Goal: Communication & Community: Share content

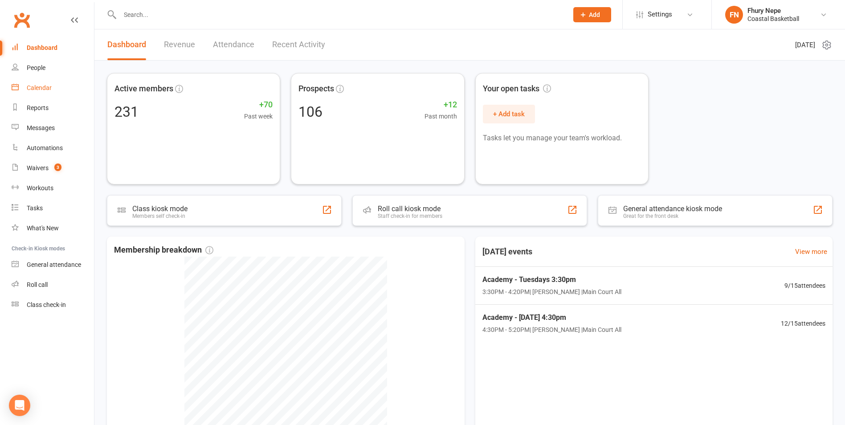
click at [37, 90] on div "Calendar" at bounding box center [39, 87] width 25 height 7
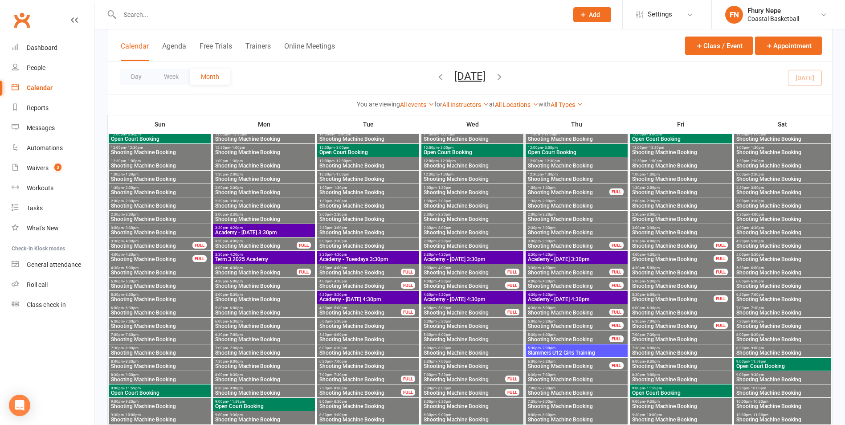
scroll to position [445, 0]
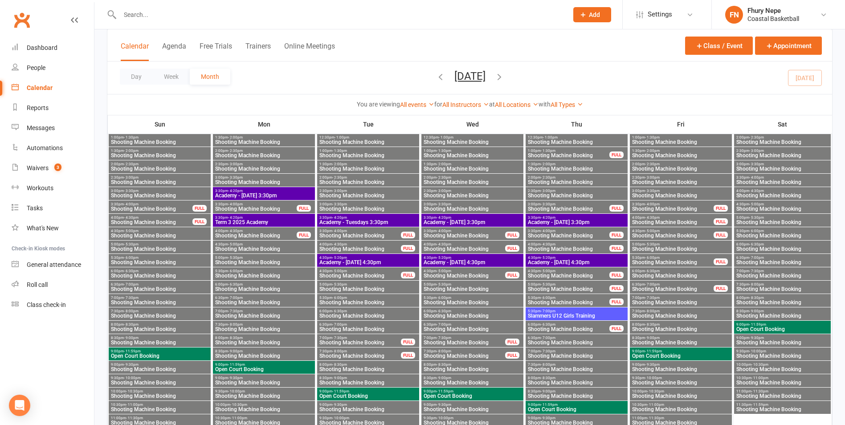
click at [590, 215] on div "3:30pm - 4:20pm Academy - [DATE] 3:30pm" at bounding box center [577, 220] width 102 height 13
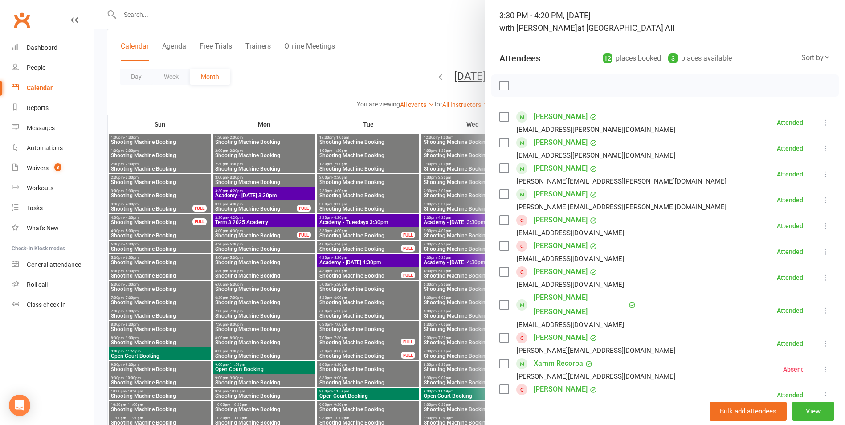
scroll to position [178, 0]
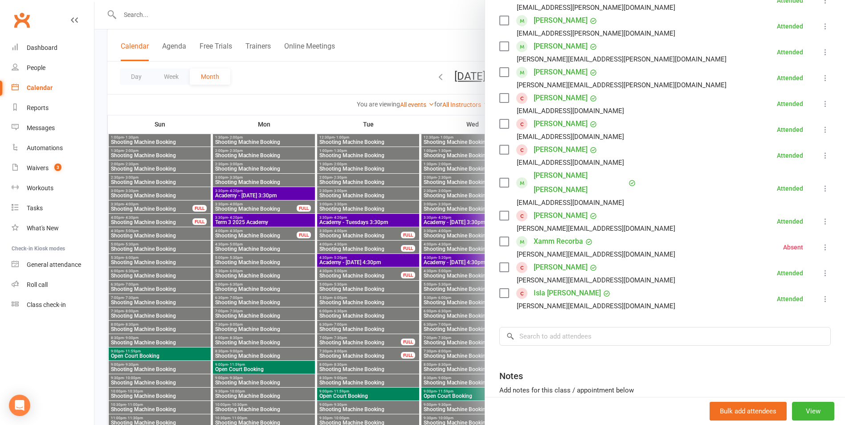
click at [410, 217] on div at bounding box center [469, 212] width 751 height 425
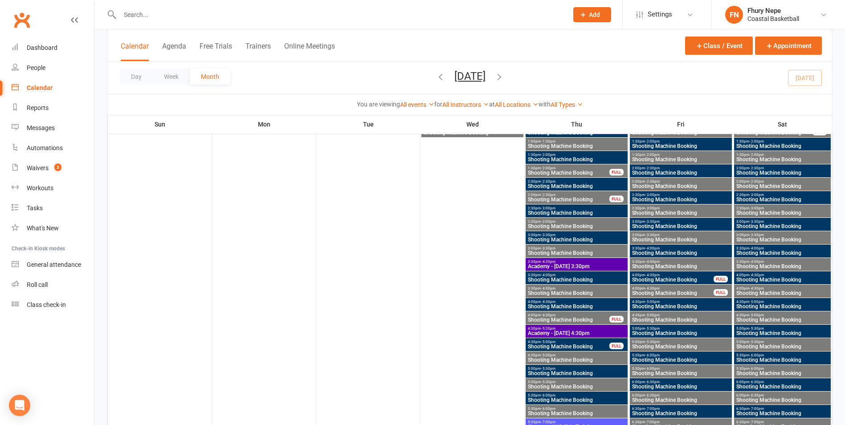
scroll to position [1559, 0]
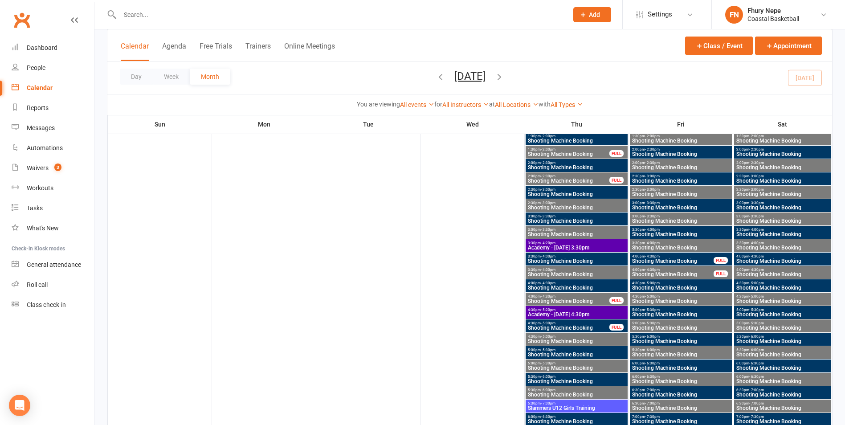
click at [571, 316] on span "Academy - [DATE] 4:30pm" at bounding box center [576, 314] width 98 height 5
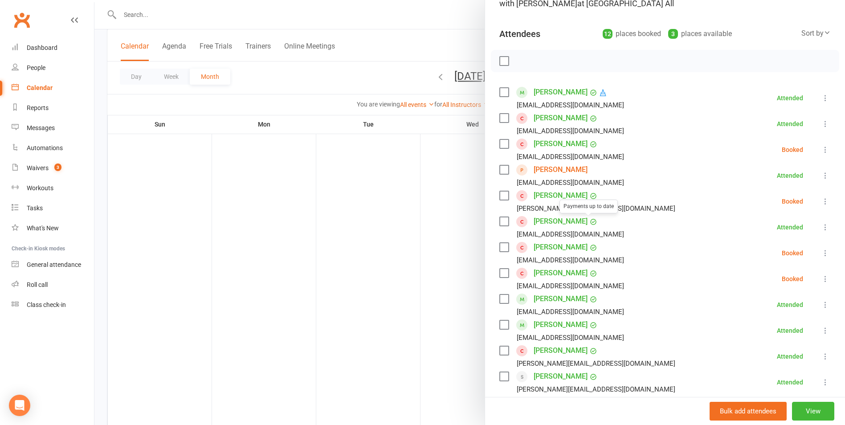
scroll to position [178, 0]
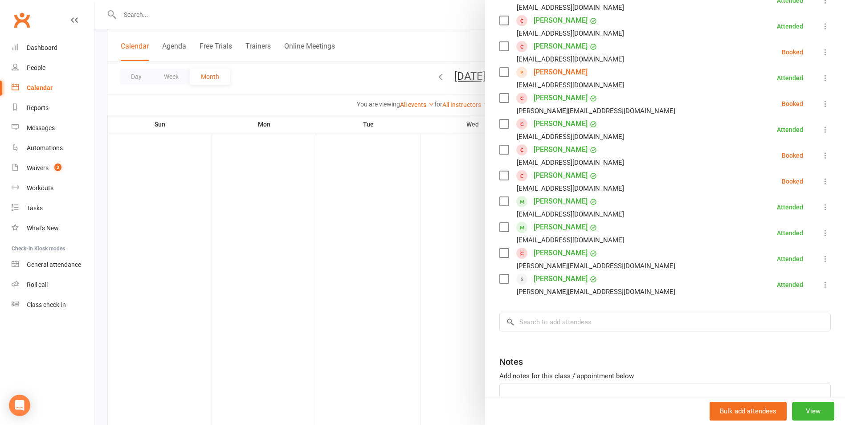
click at [565, 278] on link "[PERSON_NAME]" at bounding box center [561, 279] width 54 height 14
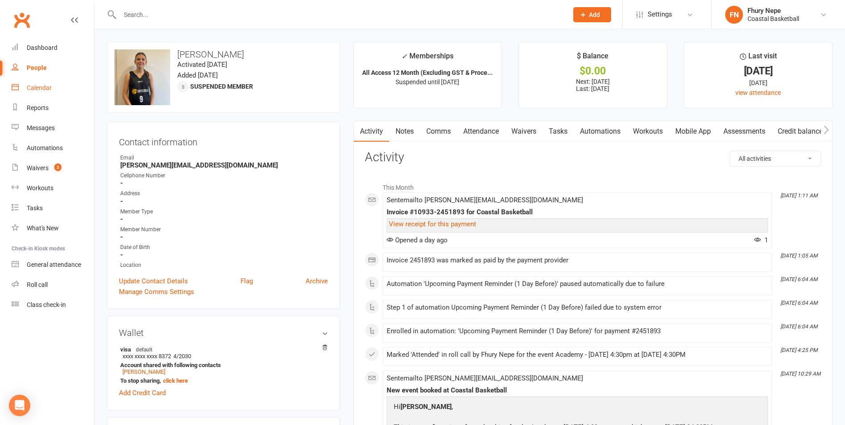
click at [39, 86] on div "Calendar" at bounding box center [39, 87] width 25 height 7
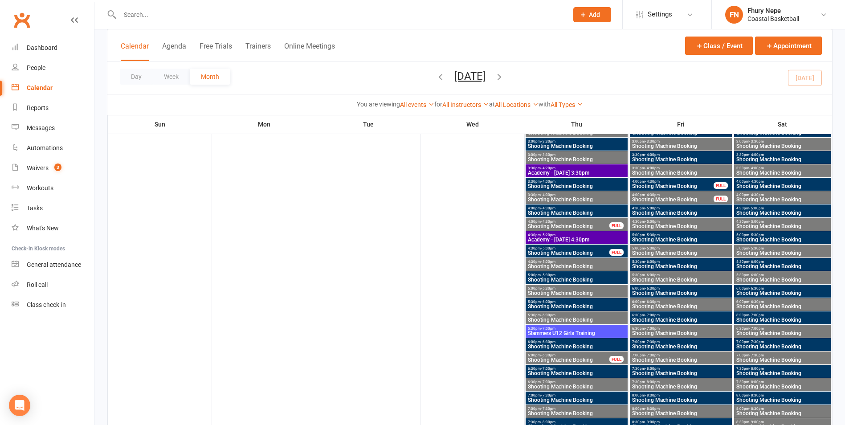
scroll to position [1648, 0]
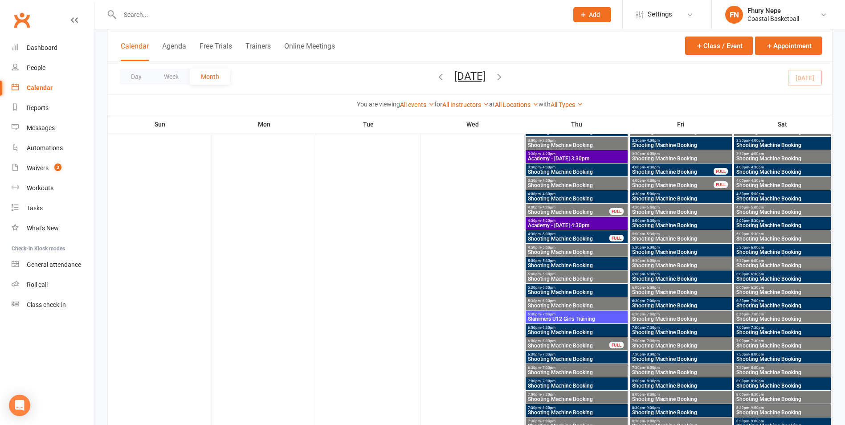
click at [557, 221] on span "4:30pm - 5:20pm" at bounding box center [576, 221] width 98 height 4
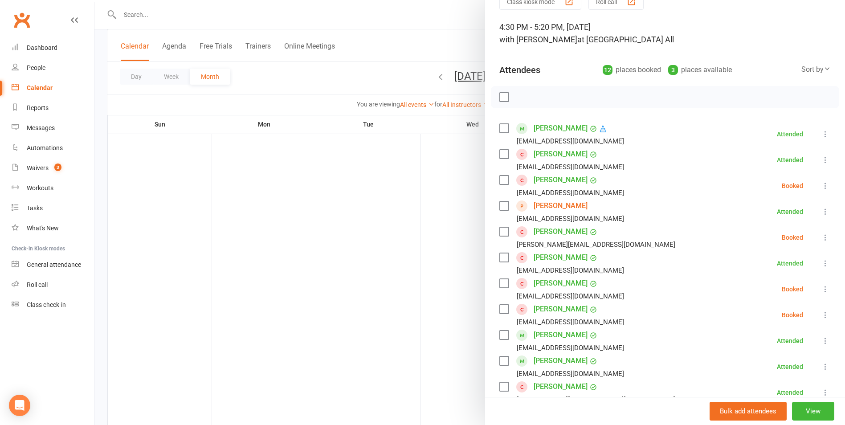
scroll to position [0, 0]
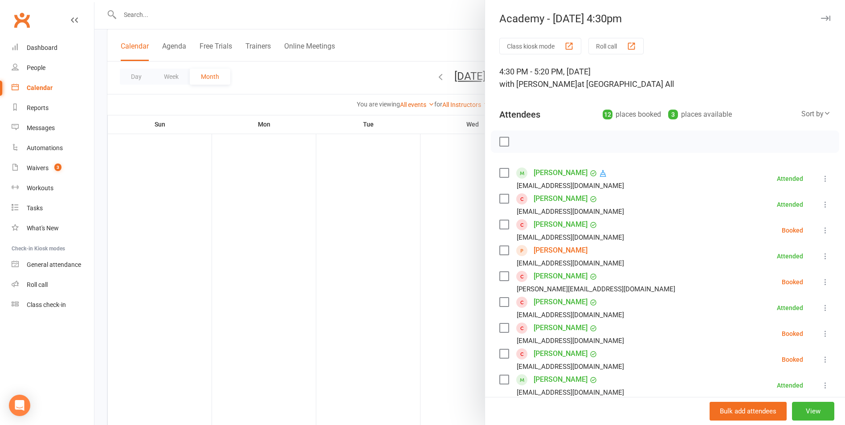
click at [303, 230] on div at bounding box center [469, 212] width 751 height 425
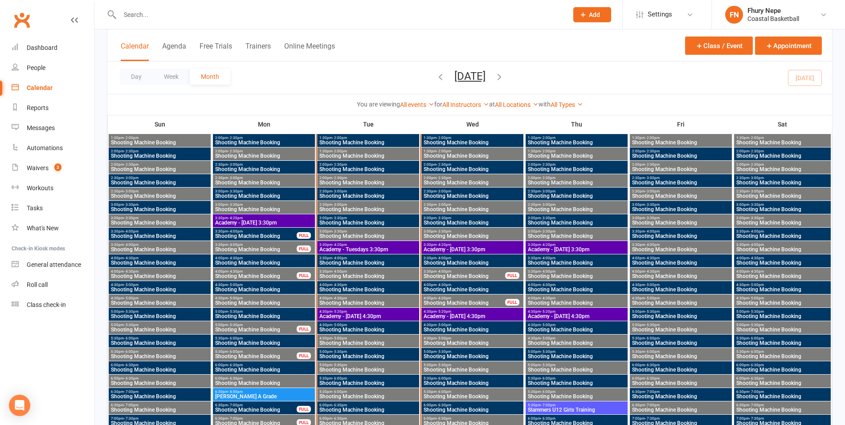
scroll to position [2940, 0]
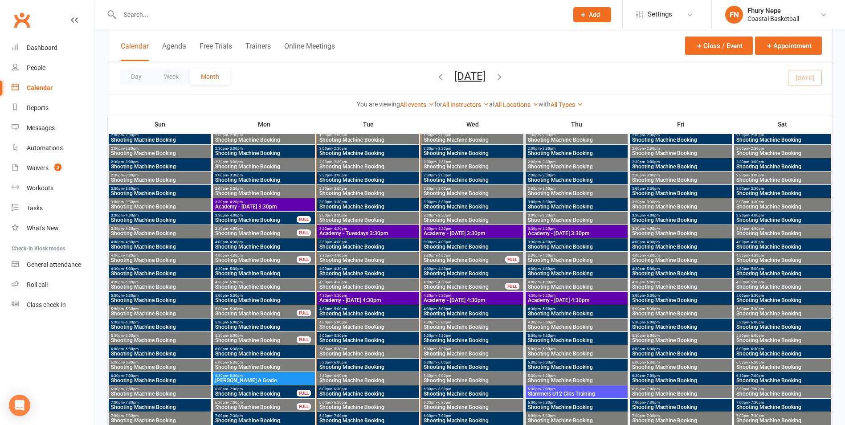
click at [573, 294] on span "4:30pm - 5:20pm" at bounding box center [576, 296] width 98 height 4
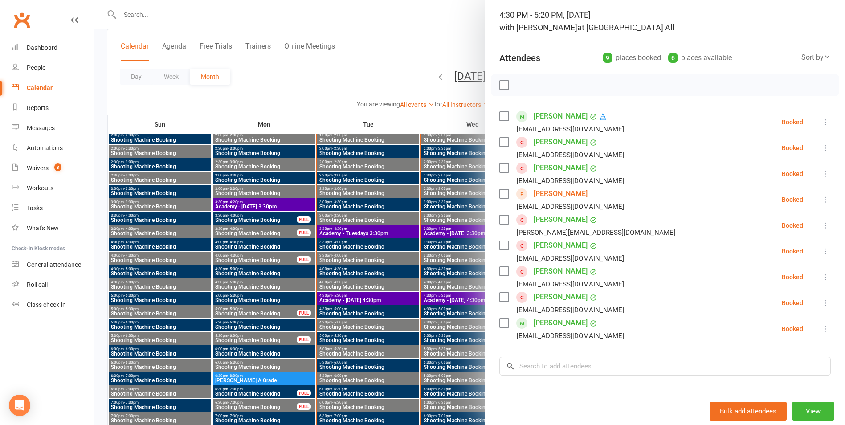
scroll to position [72, 0]
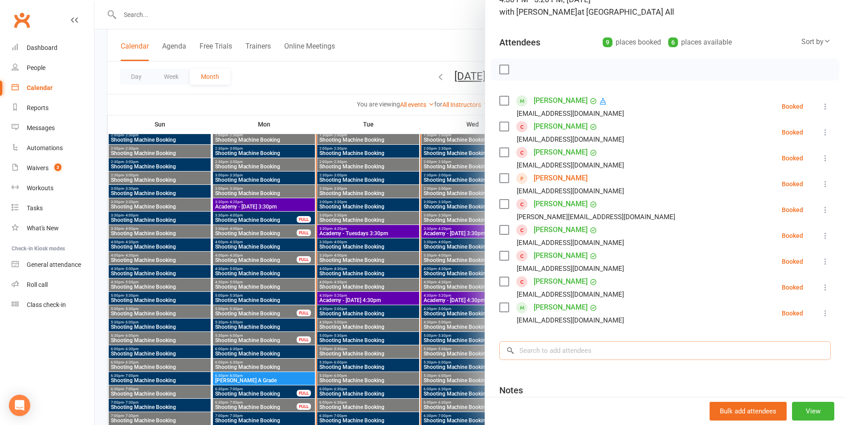
click at [593, 347] on input "search" at bounding box center [664, 350] width 331 height 19
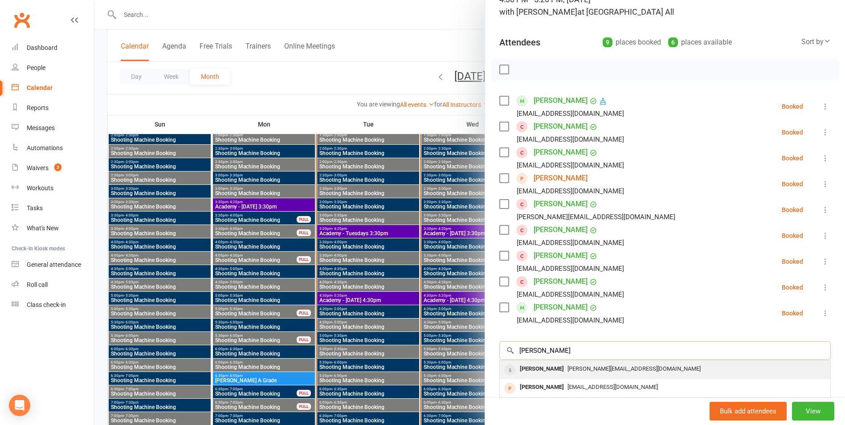
type input "[PERSON_NAME]"
click at [627, 375] on div "[PERSON_NAME][EMAIL_ADDRESS][DOMAIN_NAME]" at bounding box center [664, 369] width 323 height 13
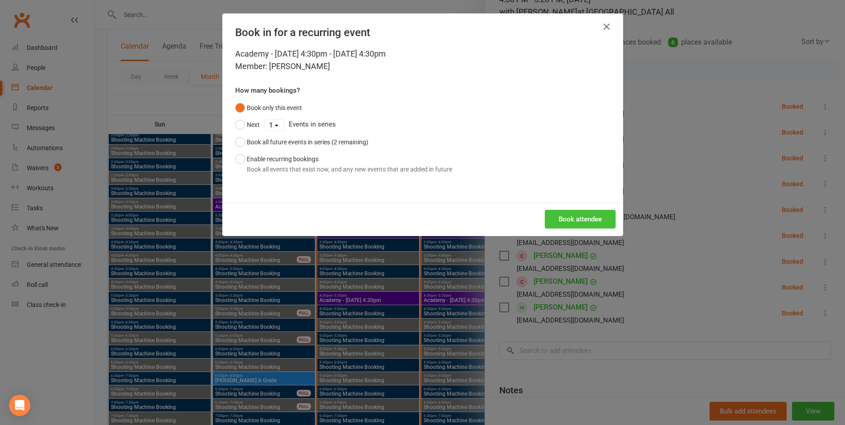
click at [557, 225] on button "Book attendee" at bounding box center [580, 219] width 71 height 19
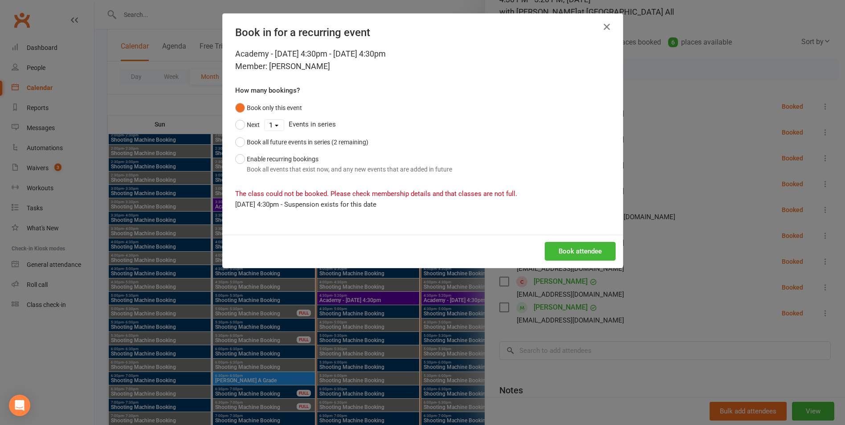
click at [604, 22] on icon "button" at bounding box center [606, 26] width 11 height 11
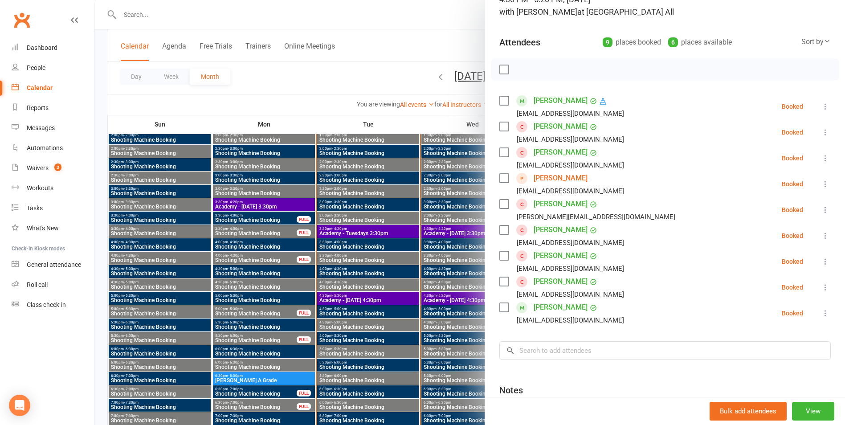
click at [336, 66] on div at bounding box center [469, 212] width 751 height 425
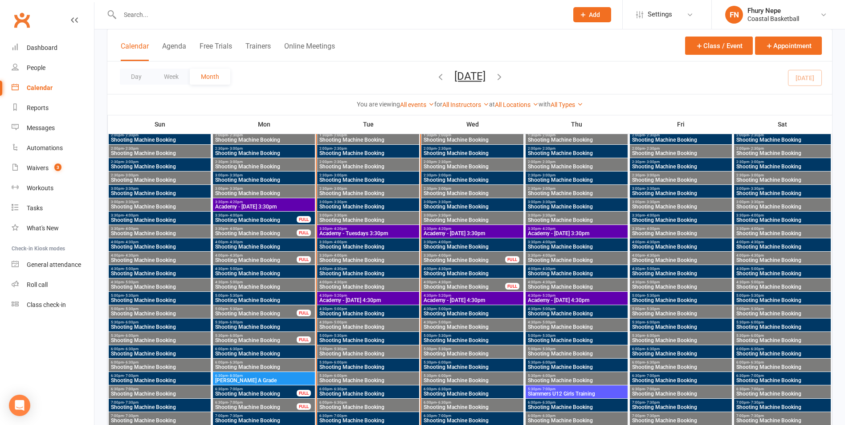
click at [376, 230] on span "3:30pm - 4:20pm" at bounding box center [368, 229] width 98 height 4
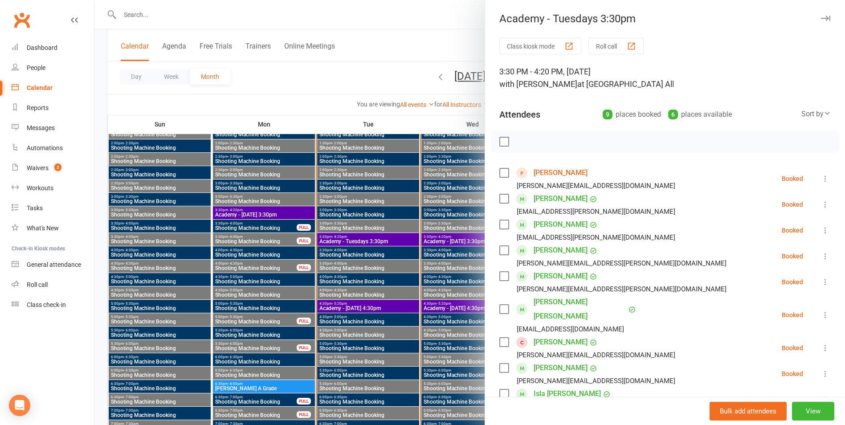
scroll to position [2940, 0]
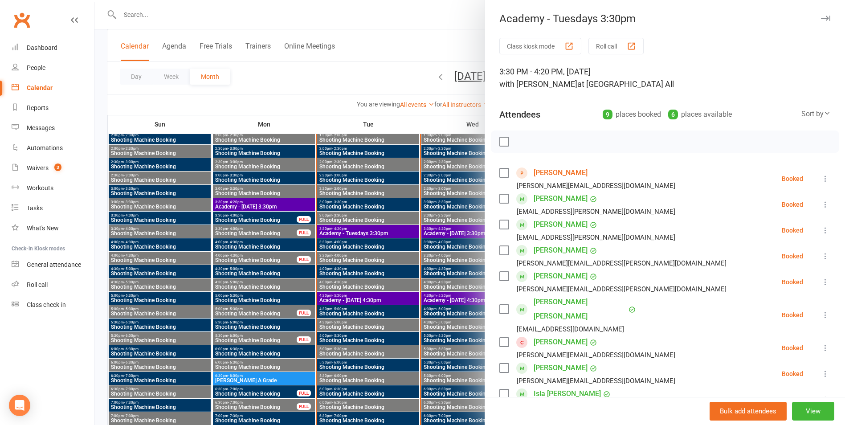
click at [614, 50] on button "Roll call" at bounding box center [615, 46] width 55 height 16
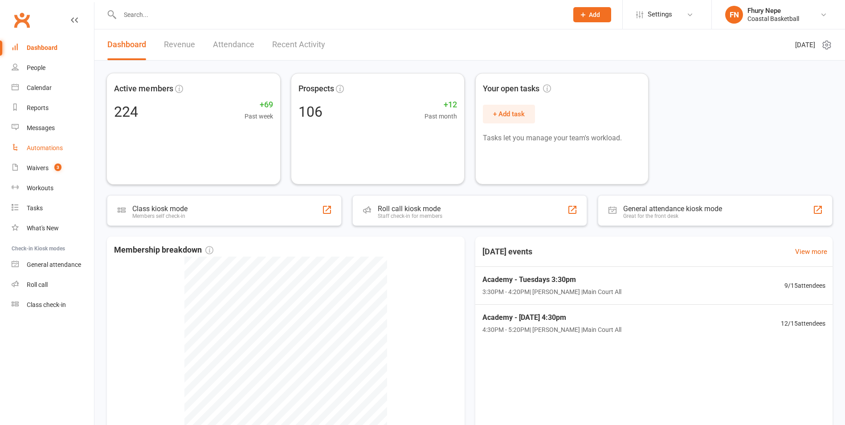
click at [66, 151] on link "Automations" at bounding box center [53, 148] width 82 height 20
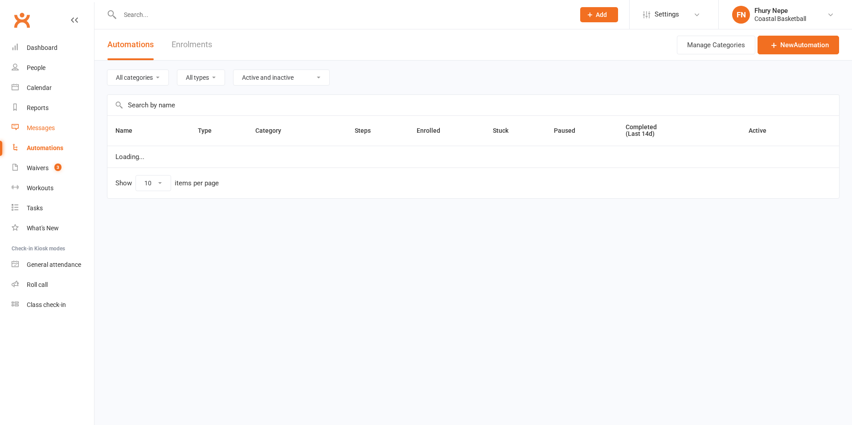
select select "100"
click at [37, 132] on link "Messages" at bounding box center [53, 128] width 82 height 20
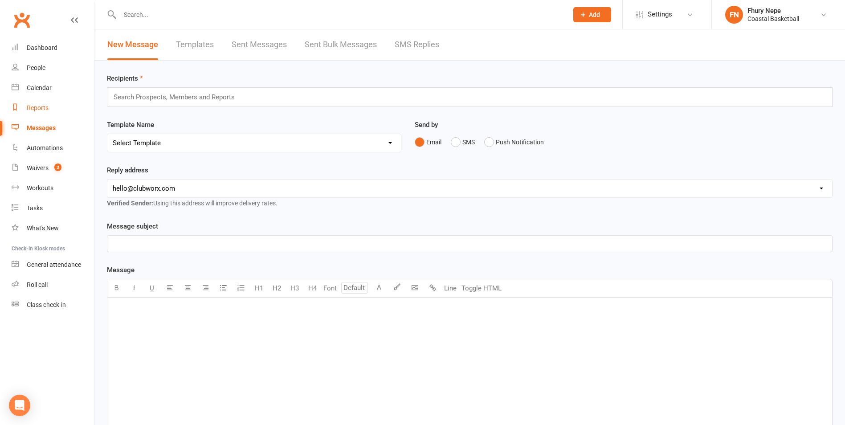
click at [34, 112] on link "Reports" at bounding box center [53, 108] width 82 height 20
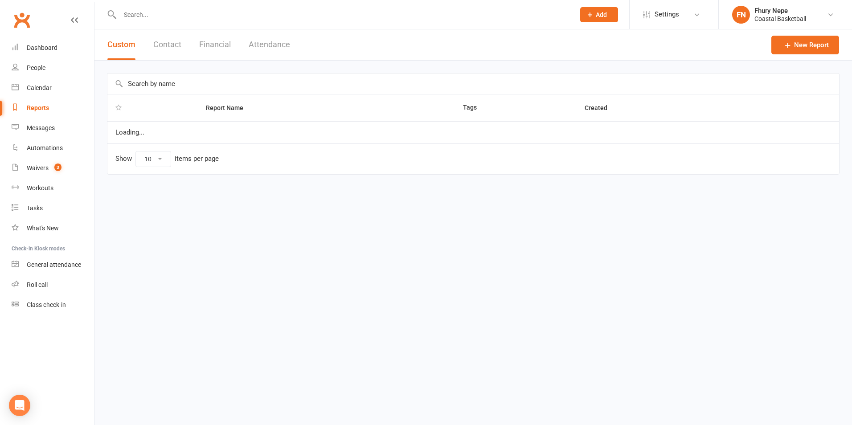
select select "100"
click at [35, 130] on div "Messages" at bounding box center [41, 127] width 28 height 7
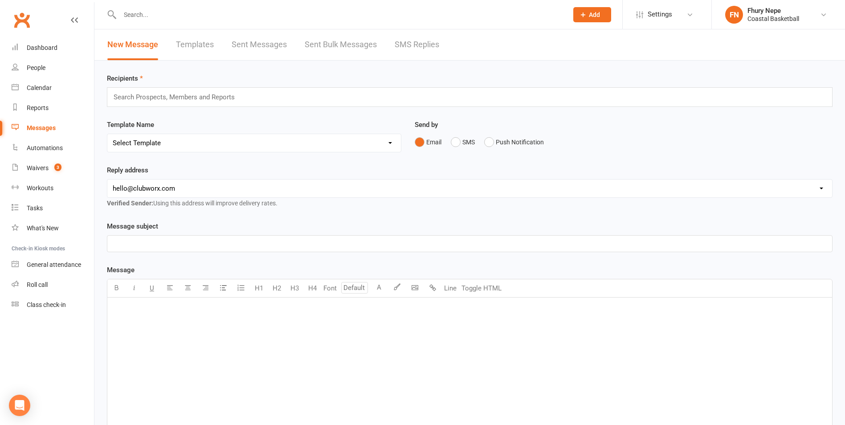
click at [264, 104] on div "Search Prospects, Members and Reports" at bounding box center [470, 97] width 726 height 20
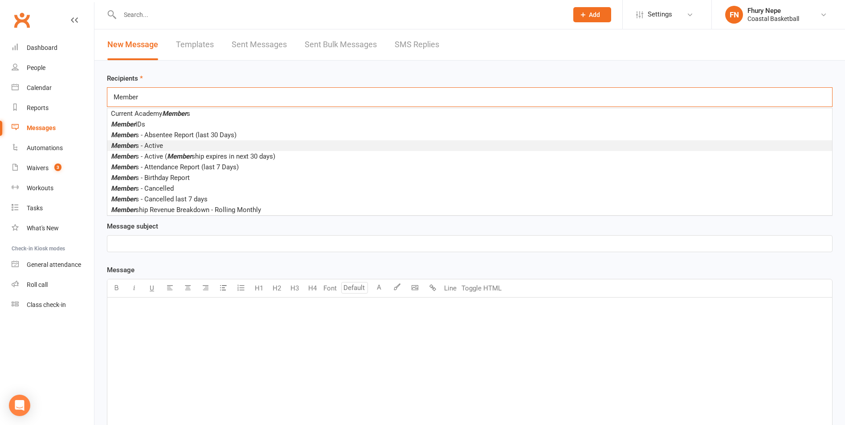
type input "Member"
click at [249, 142] on li "Member s - Active" at bounding box center [469, 145] width 725 height 11
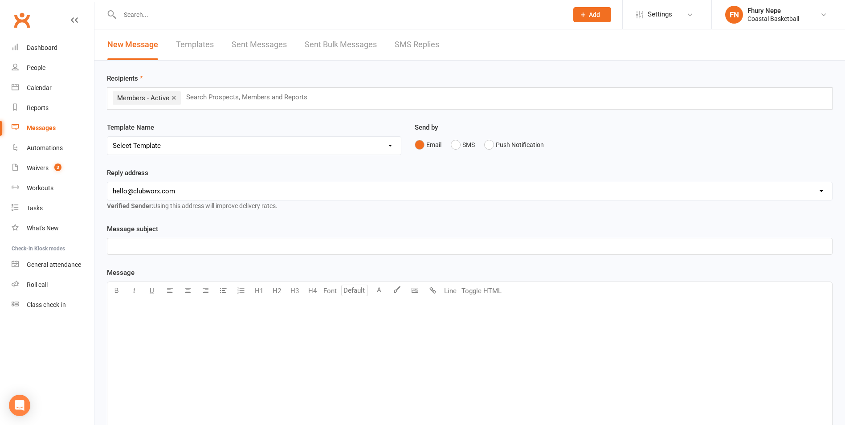
click at [249, 142] on select "Select Template [SMS] [Default template - review before using] Appointment remi…" at bounding box center [254, 146] width 294 height 18
click at [252, 191] on select "hello@clubworx.com programs@coastalbasketball.com.au cohen.matthews@students.se…" at bounding box center [469, 191] width 725 height 18
click at [210, 192] on select "hello@clubworx.com programs@coastalbasketball.com.au cohen.matthews@students.se…" at bounding box center [469, 191] width 725 height 18
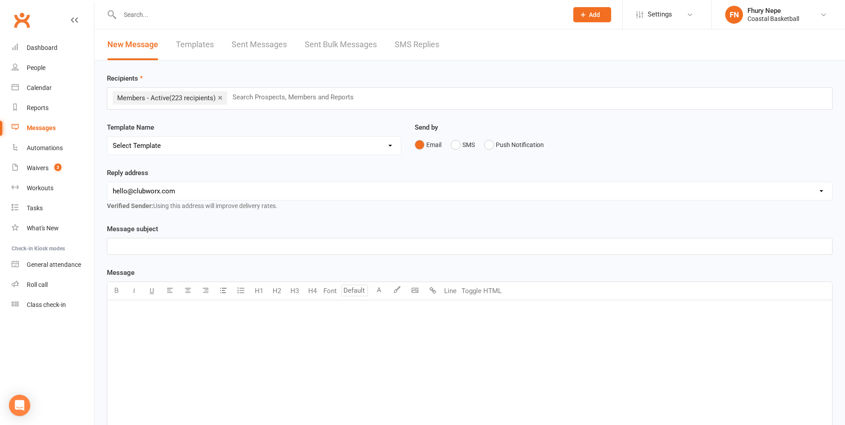
select select "3"
click at [107, 182] on select "hello@clubworx.com programs@coastalbasketball.com.au cohen.matthews@students.se…" at bounding box center [469, 191] width 725 height 18
click at [219, 217] on div "Reply address hello@clubworx.com programs@coastalbasketball.com.au cohen.matthe…" at bounding box center [469, 195] width 739 height 56
drag, startPoint x: 245, startPoint y: 239, endPoint x: 254, endPoint y: 241, distance: 9.5
click at [245, 240] on div "﻿" at bounding box center [469, 246] width 725 height 16
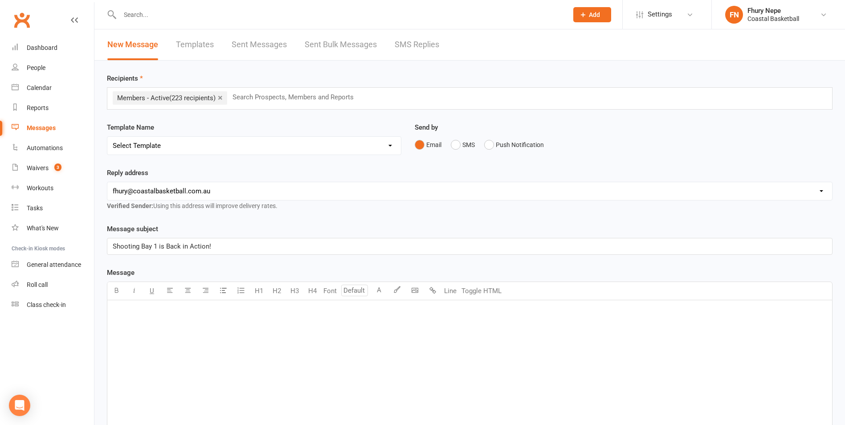
click at [149, 312] on p "﻿" at bounding box center [470, 311] width 714 height 11
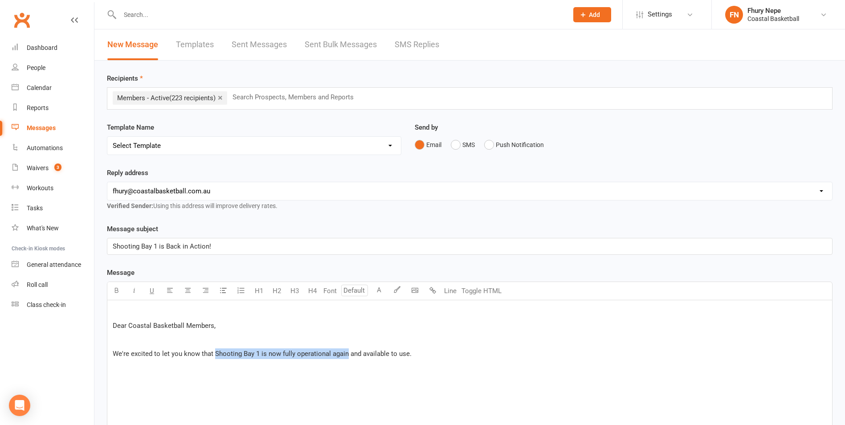
drag, startPoint x: 214, startPoint y: 353, endPoint x: 344, endPoint y: 367, distance: 130.8
click at [344, 367] on div "﻿ Dear Coastal Basketball Members, ﻿ We're excited to let you know that Shootin…" at bounding box center [469, 367] width 725 height 134
click at [112, 294] on button "button" at bounding box center [116, 291] width 18 height 18
click at [426, 359] on div "﻿ Dear Coastal Basketball Members, ﻿ We're excited to let you know that Shootin…" at bounding box center [469, 367] width 725 height 134
click at [131, 316] on p "﻿" at bounding box center [470, 311] width 714 height 11
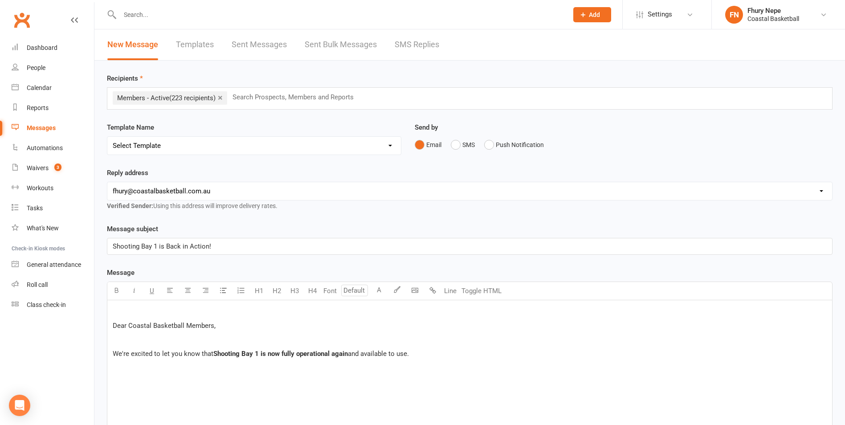
click at [110, 325] on div "﻿ Dear Coastal Basketball Members, ﻿ We're excited to let you know that Shootin…" at bounding box center [469, 367] width 725 height 134
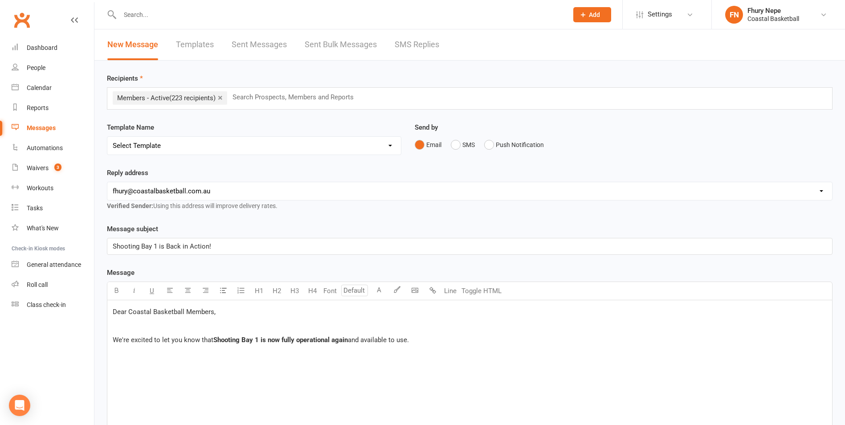
click at [142, 326] on p "﻿" at bounding box center [470, 325] width 714 height 11
click at [114, 341] on span "We're excited to let you know that" at bounding box center [163, 340] width 101 height 8
click at [449, 345] on div "Dear Coastal Basketball Members, ﻿ We're excited to let you know that Shooting …" at bounding box center [469, 367] width 725 height 134
click at [449, 342] on p "We're excited to let you know that Shooting Bay 1 is now fully operational agai…" at bounding box center [470, 340] width 714 height 11
drag, startPoint x: 671, startPoint y: 359, endPoint x: 675, endPoint y: 360, distance: 4.7
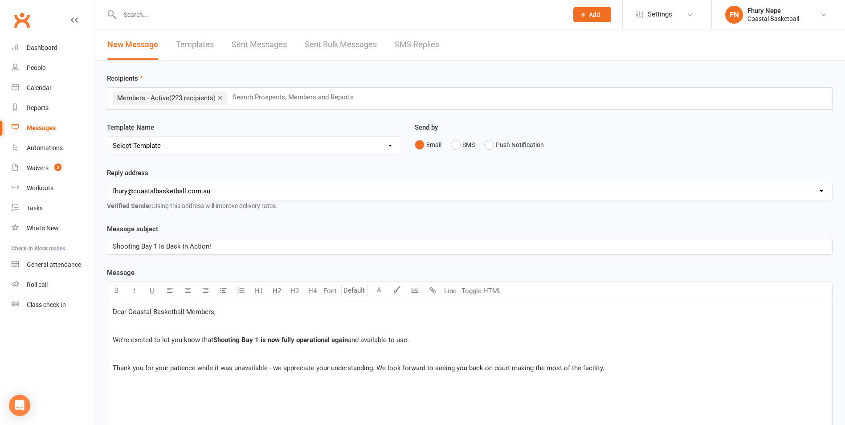
click at [671, 359] on p "﻿" at bounding box center [470, 353] width 714 height 11
click at [610, 368] on p "Thank you for your patience while it was unavailable - we appreciate you're und…" at bounding box center [470, 368] width 714 height 11
click at [468, 192] on select "hello@clubworx.com programs@coastalbasketball.com.au cohen.matthews@students.se…" at bounding box center [469, 191] width 725 height 18
click at [107, 182] on select "hello@clubworx.com programs@coastalbasketball.com.au cohen.matthews@students.se…" at bounding box center [469, 191] width 725 height 18
click at [383, 219] on div "Reply address hello@clubworx.com programs@coastalbasketball.com.au cohen.matthe…" at bounding box center [469, 195] width 739 height 56
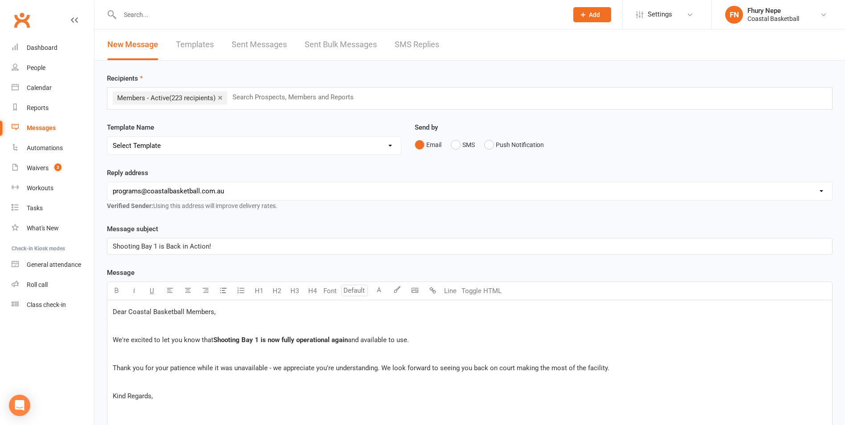
click at [385, 196] on select "hello@clubworx.com programs@coastalbasketball.com.au cohen.matthews@students.se…" at bounding box center [469, 191] width 725 height 18
click at [384, 198] on select "hello@clubworx.com programs@coastalbasketball.com.au cohen.matthews@students.se…" at bounding box center [469, 191] width 725 height 18
click at [134, 191] on select "hello@clubworx.com programs@coastalbasketball.com.au cohen.matthews@students.se…" at bounding box center [469, 191] width 725 height 18
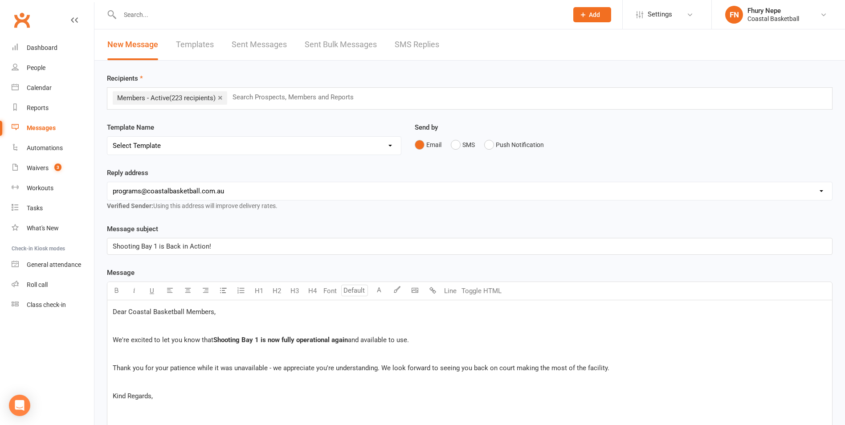
click at [138, 191] on select "hello@clubworx.com programs@coastalbasketball.com.au cohen.matthews@students.se…" at bounding box center [469, 191] width 725 height 18
click at [107, 182] on select "hello@clubworx.com programs@coastalbasketball.com.au cohen.matthews@students.se…" at bounding box center [469, 191] width 725 height 18
click at [244, 196] on select "hello@clubworx.com programs@coastalbasketball.com.au cohen.matthews@students.se…" at bounding box center [469, 191] width 725 height 18
select select "1"
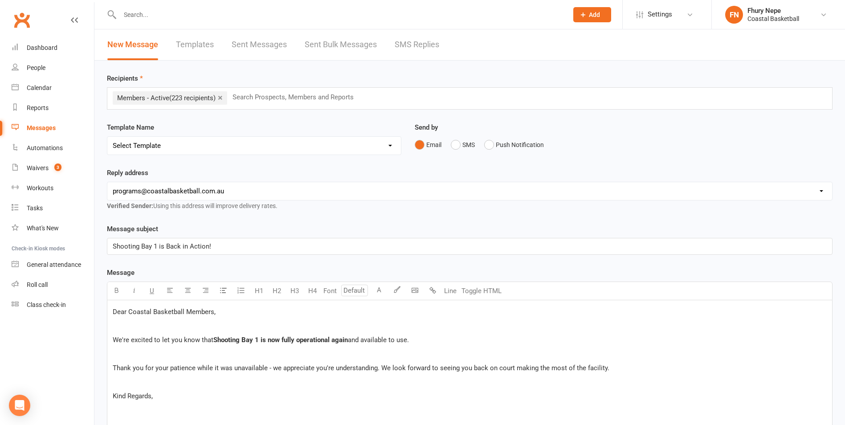
click at [107, 182] on select "hello@clubworx.com programs@coastalbasketball.com.au cohen.matthews@students.se…" at bounding box center [469, 191] width 725 height 18
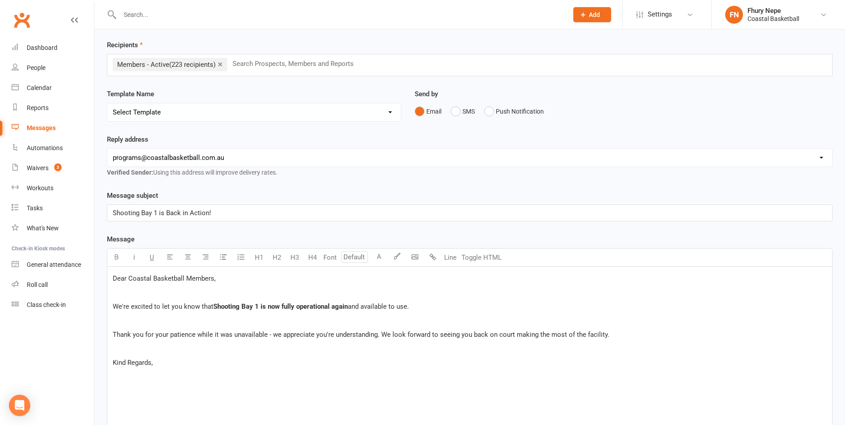
scroll to position [89, 0]
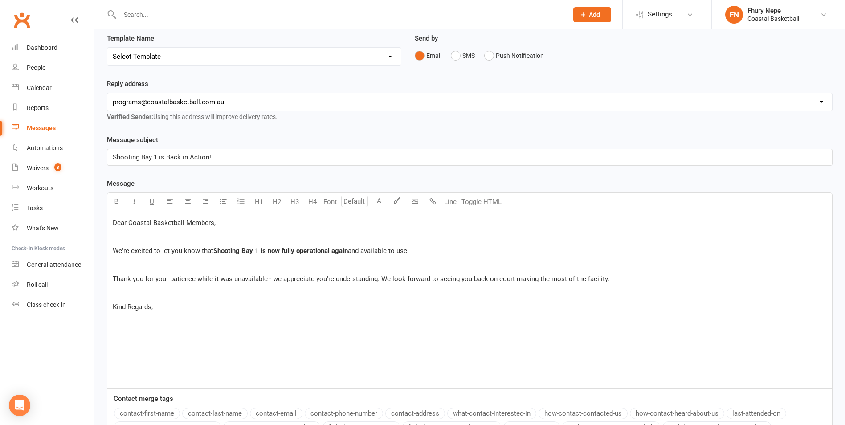
click at [238, 304] on p "Kind Regards," at bounding box center [470, 307] width 714 height 11
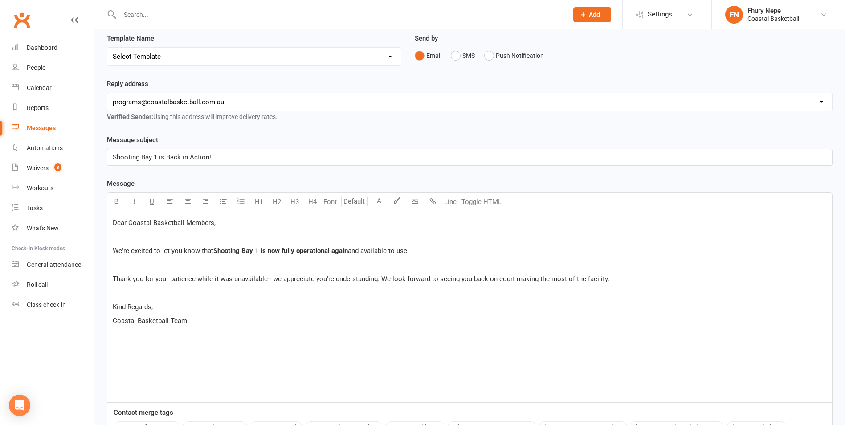
click at [296, 229] on div "Dear Coastal Basketball Members, ﻿ We're excited to let you know that Shooting …" at bounding box center [469, 306] width 725 height 191
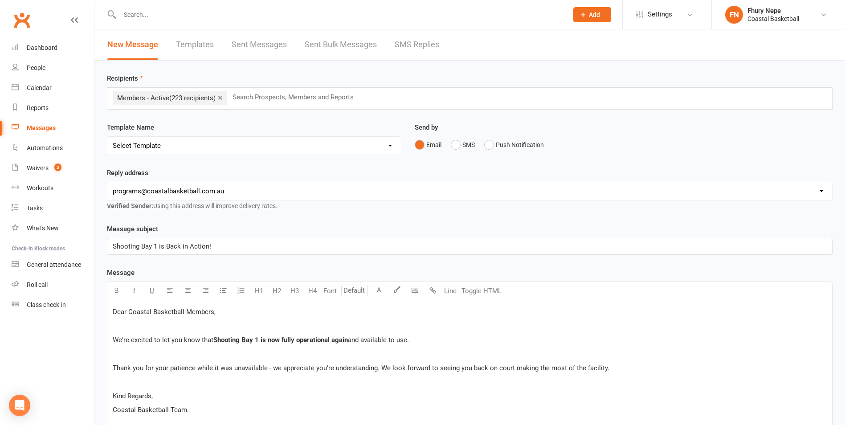
scroll to position [45, 0]
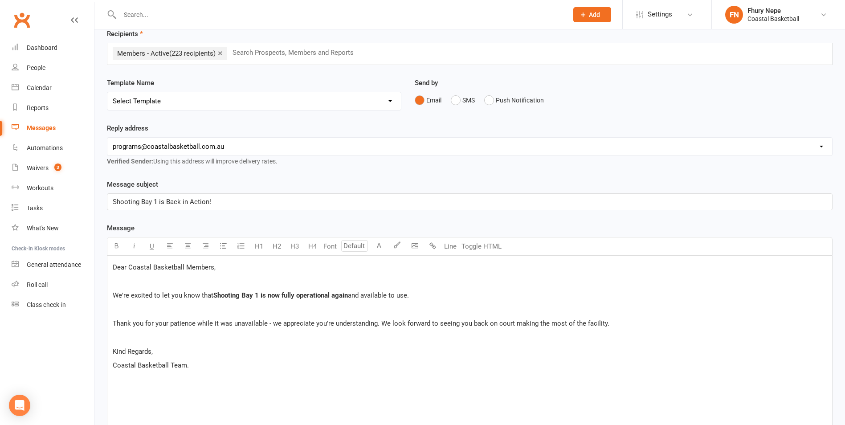
click at [208, 53] on span "(223 recipients)" at bounding box center [192, 53] width 46 height 8
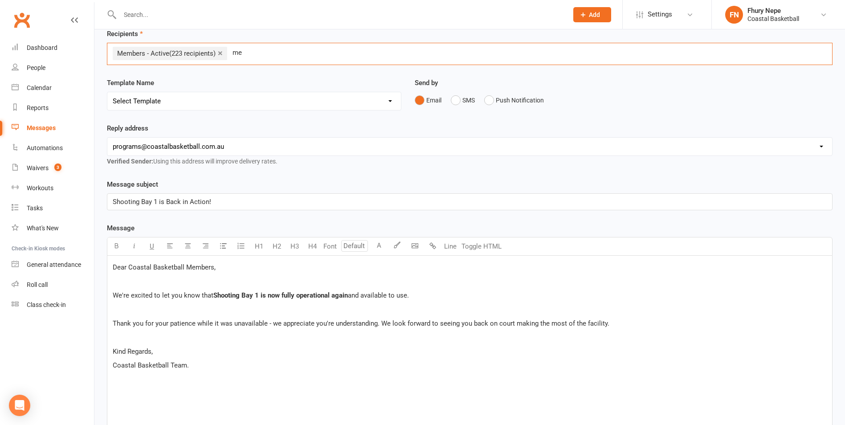
type input "m"
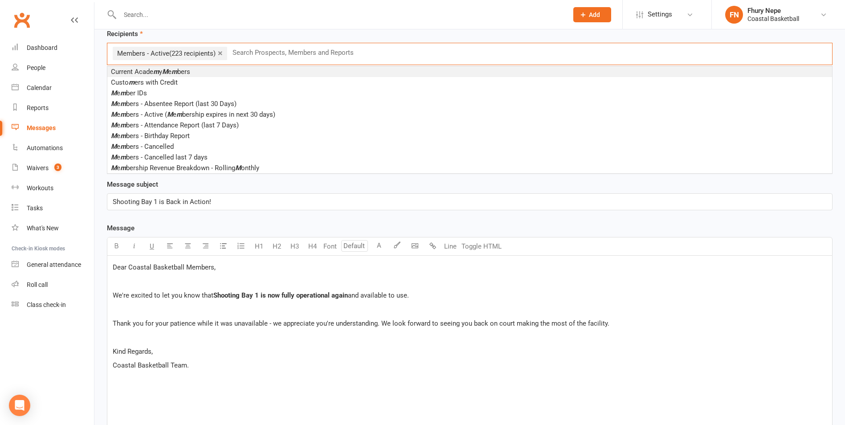
click at [188, 51] on span "(223 recipients)" at bounding box center [192, 53] width 46 height 8
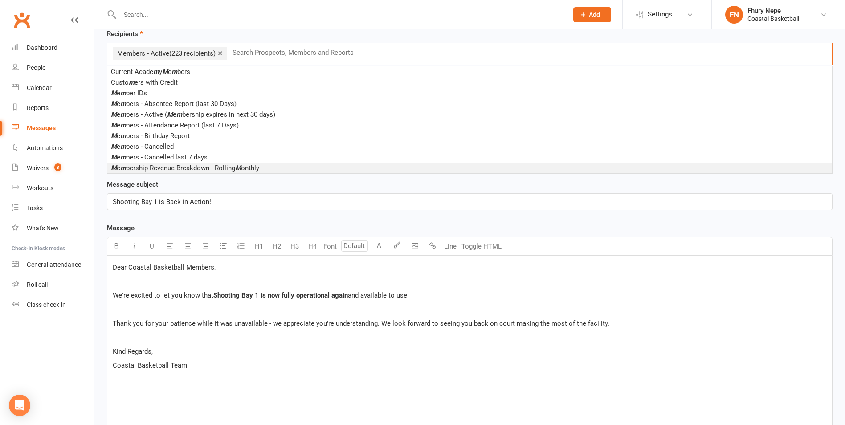
click at [236, 181] on div "Message subject Shooting Bay 1 is Back in Action!" at bounding box center [470, 194] width 726 height 31
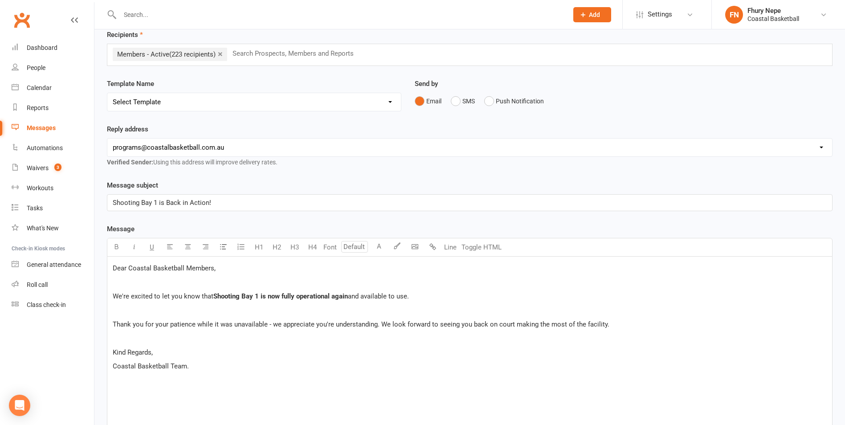
scroll to position [0, 0]
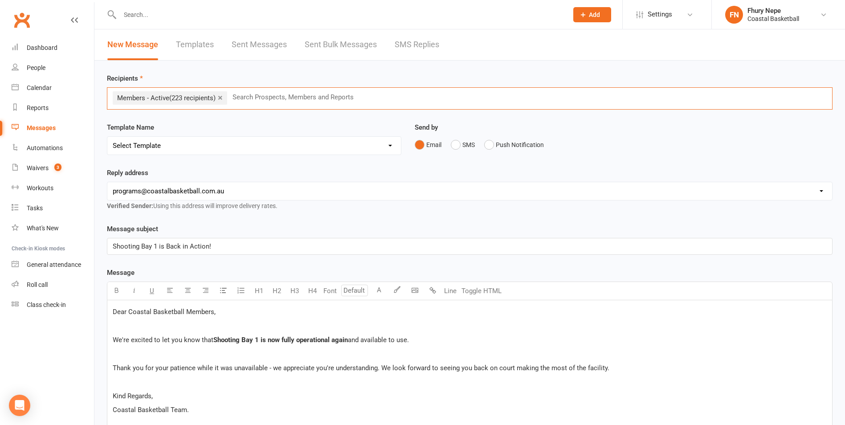
click at [298, 99] on input "text" at bounding box center [297, 97] width 131 height 12
type input "a"
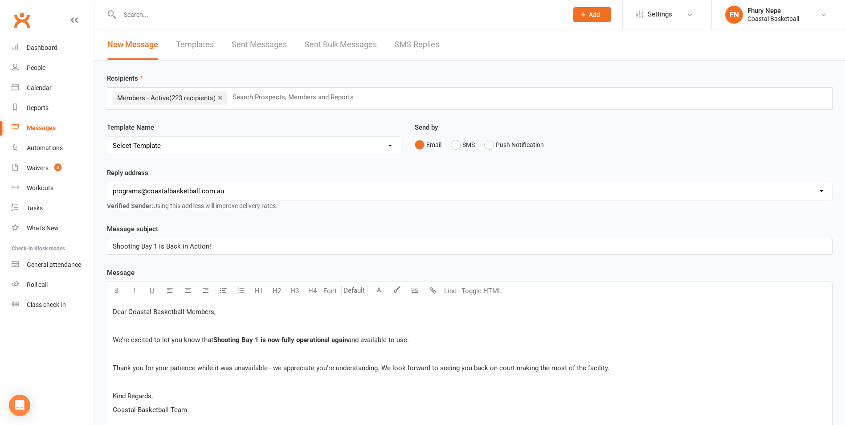
click at [274, 59] on link "Sent Messages" at bounding box center [259, 44] width 55 height 31
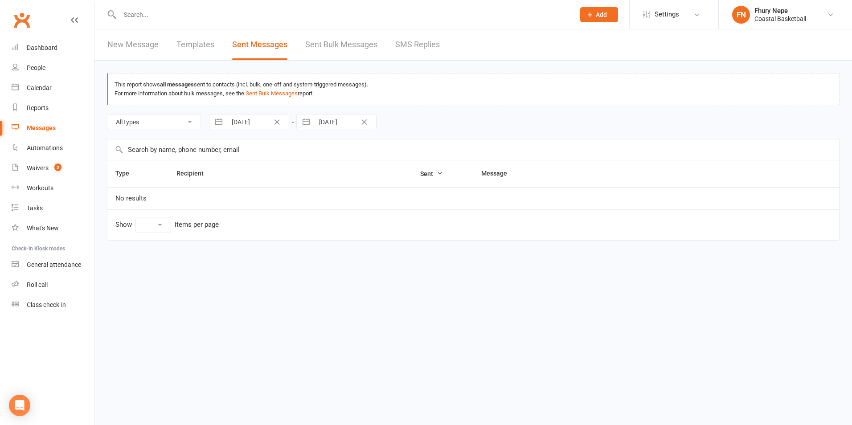
select select "10"
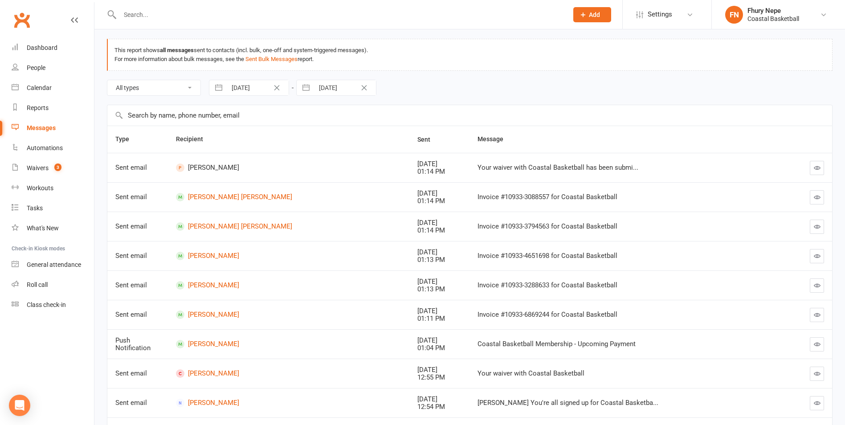
scroll to position [89, 0]
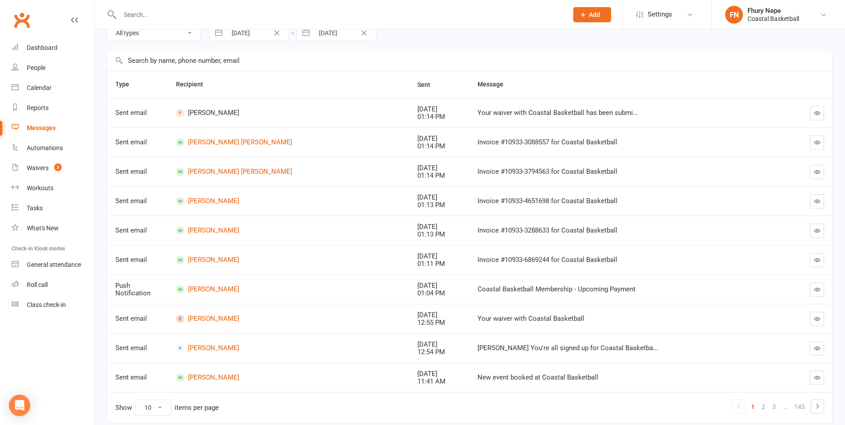
click at [815, 323] on button "button" at bounding box center [817, 319] width 14 height 14
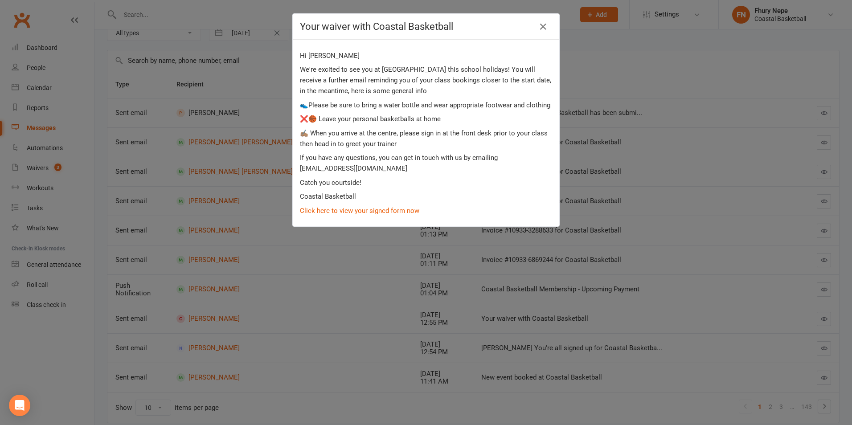
click at [594, 239] on div "Your waiver with Coastal Basketball Hi Miho We're excited to see you at Coastal…" at bounding box center [426, 212] width 852 height 425
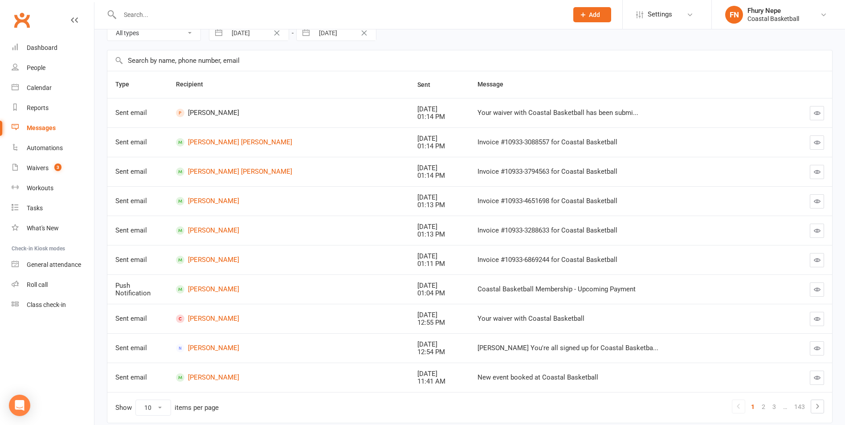
scroll to position [0, 0]
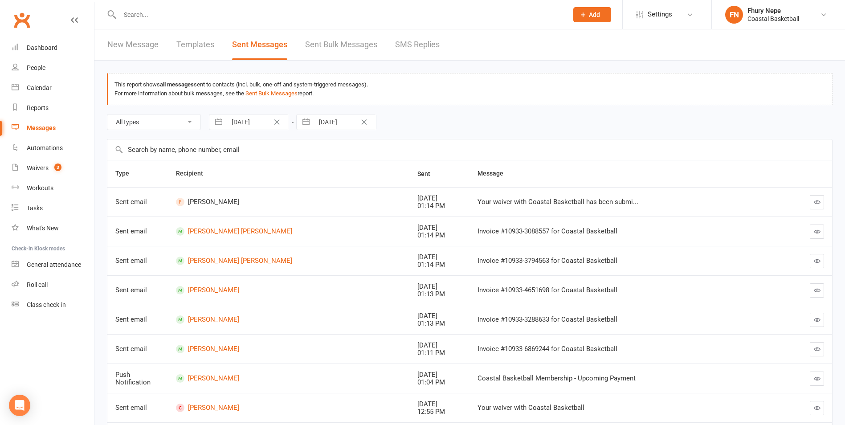
click at [139, 44] on link "New Message" at bounding box center [132, 44] width 51 height 31
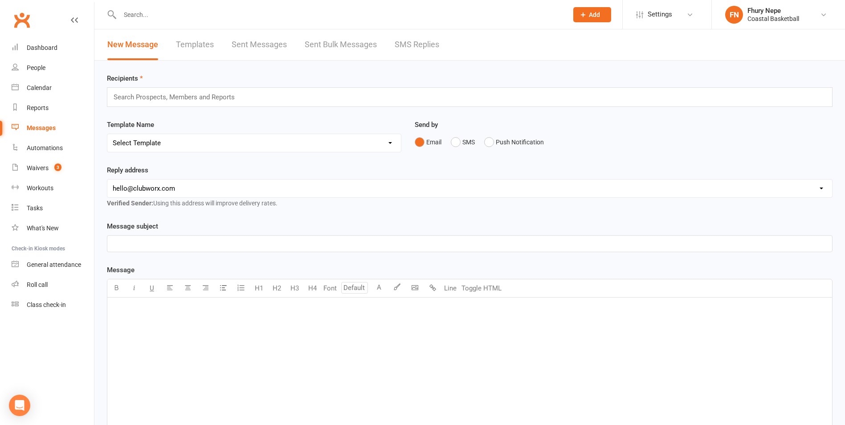
click at [203, 44] on link "Templates" at bounding box center [195, 44] width 38 height 31
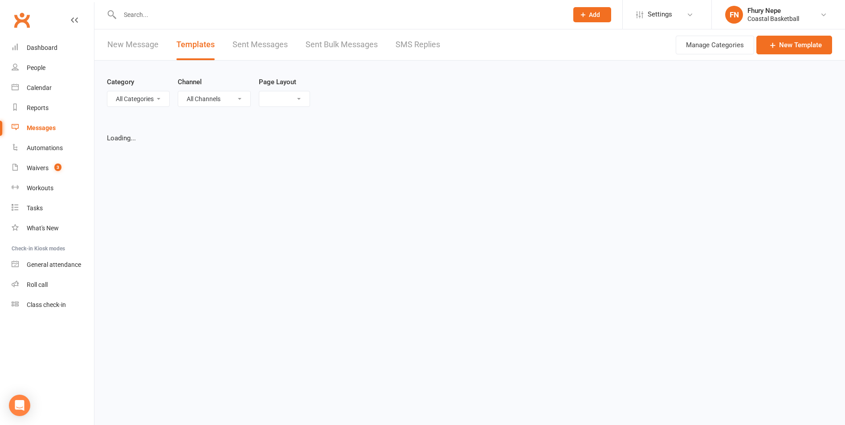
select select "grid"
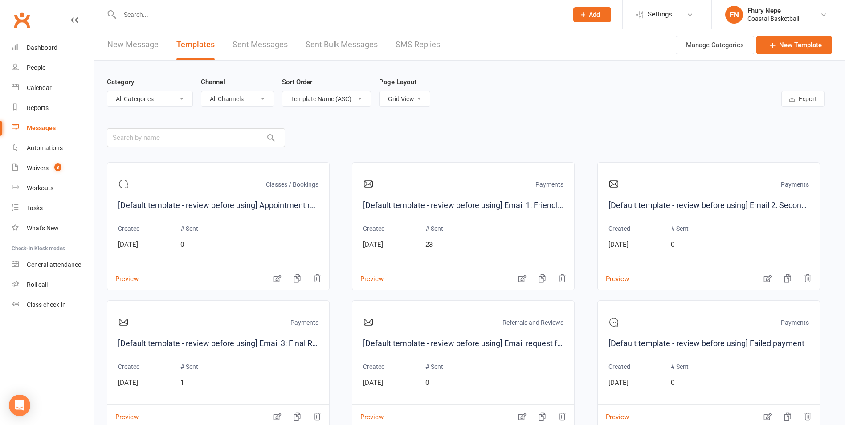
click at [261, 48] on link "Sent Messages" at bounding box center [260, 44] width 55 height 31
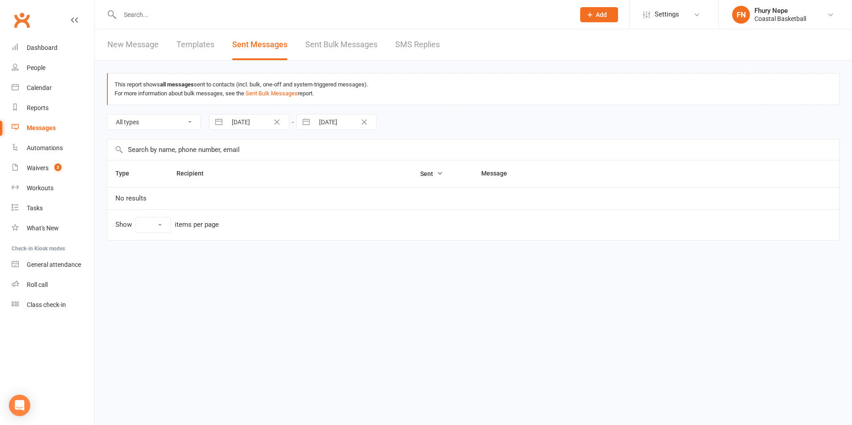
select select "10"
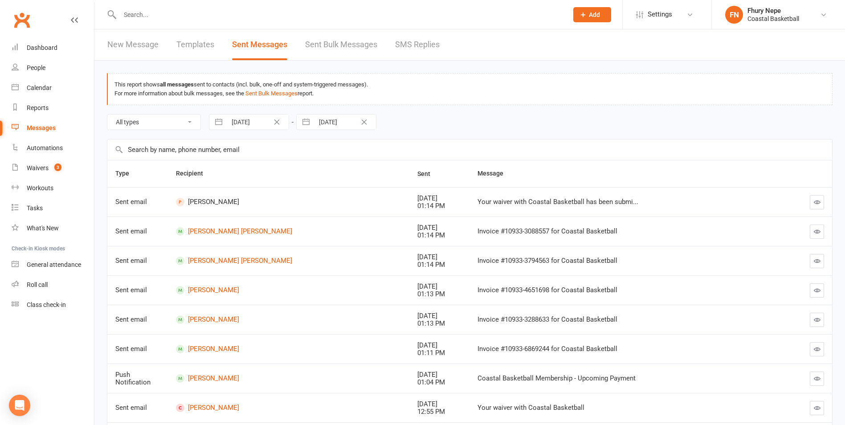
click at [159, 53] on div "New Message Templates Sent Messages Sent Bulk Messages SMS Replies" at bounding box center [273, 44] width 358 height 31
click at [144, 39] on link "New Message" at bounding box center [132, 44] width 51 height 31
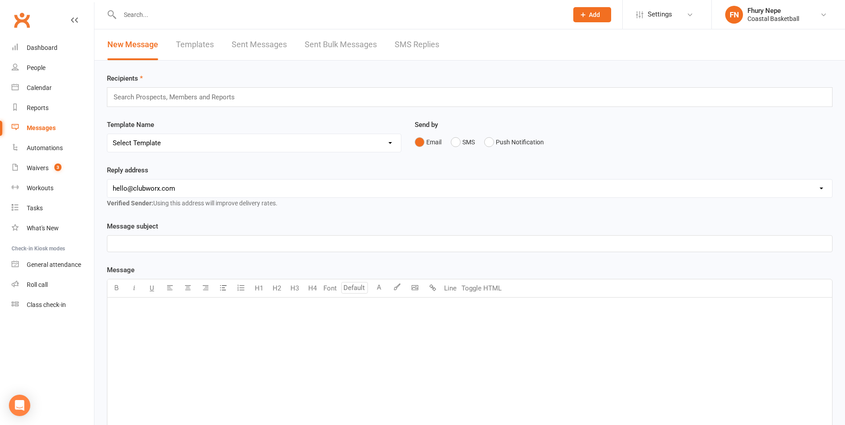
click at [235, 97] on input "text" at bounding box center [178, 97] width 131 height 12
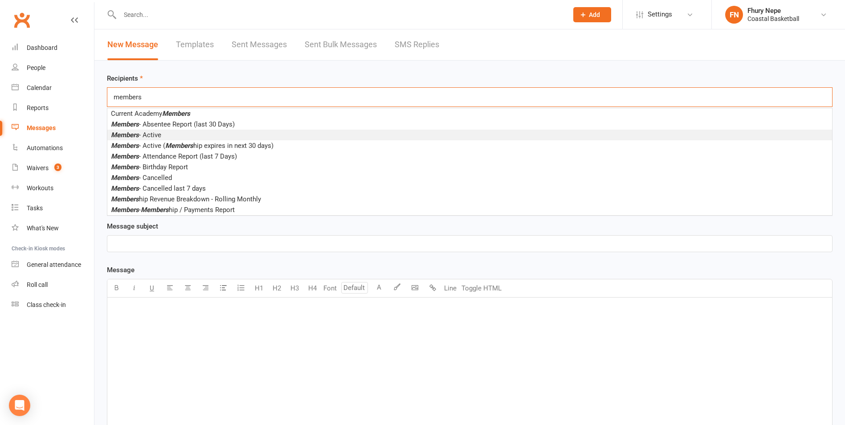
type input "members"
click at [223, 131] on li "Members - Active" at bounding box center [469, 135] width 725 height 11
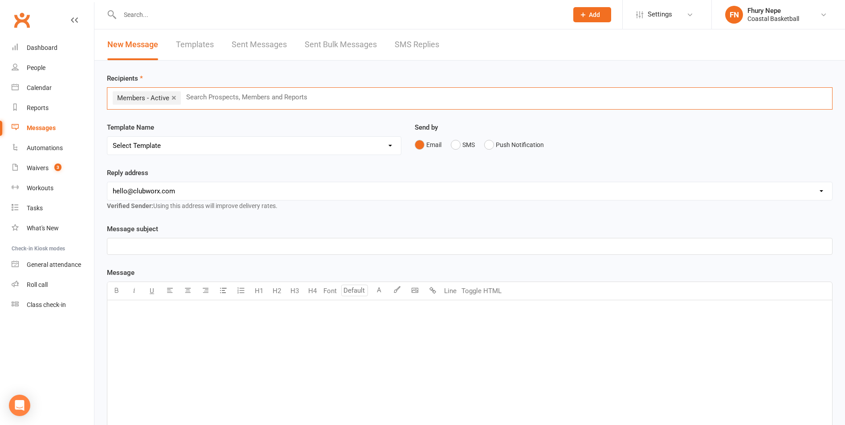
click at [211, 142] on select "Select Template [SMS] [Default template - review before using] Appointment remi…" at bounding box center [254, 146] width 294 height 18
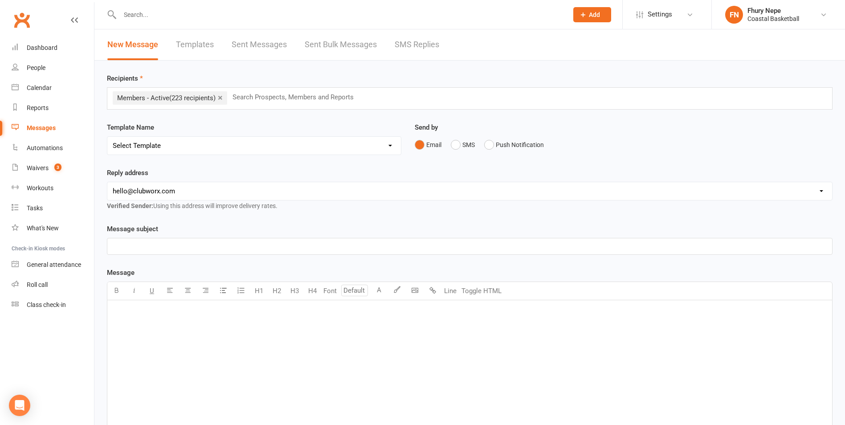
click at [586, 173] on div "Reply address hello@clubworx.com programs@coastalbasketball.com.au cohen.matthe…" at bounding box center [470, 189] width 726 height 44
click at [410, 197] on select "hello@clubworx.com programs@coastalbasketball.com.au cohen.matthews@students.se…" at bounding box center [469, 191] width 725 height 18
select select "1"
click at [107, 182] on select "hello@clubworx.com programs@coastalbasketball.com.au cohen.matthews@students.se…" at bounding box center [469, 191] width 725 height 18
click at [379, 240] on div "﻿" at bounding box center [469, 246] width 725 height 16
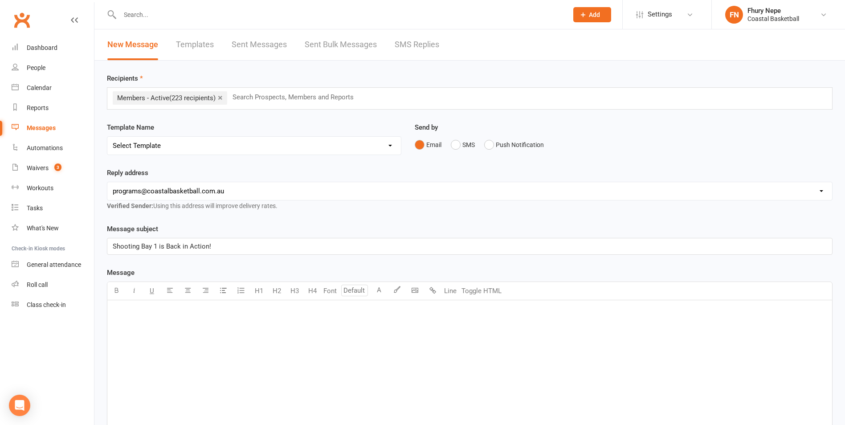
click at [345, 314] on p "﻿" at bounding box center [470, 311] width 714 height 11
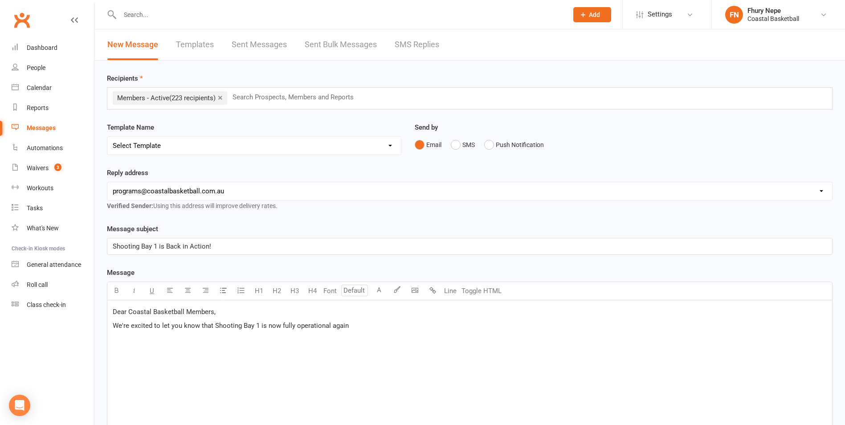
click at [376, 330] on p "We're excited to let you know that Shooting Bay 1 is now fully operational again" at bounding box center [470, 325] width 714 height 11
click at [370, 321] on p "We're excited to let you know that Shooting Bay 1 is now fully operational agai…" at bounding box center [470, 325] width 714 height 11
click at [370, 314] on p "Dear Coastal Basketball Members," at bounding box center [470, 311] width 714 height 11
click at [446, 337] on p "We're excited to let you know that Shooting Bay 1 is now fully operational agai…" at bounding box center [470, 340] width 714 height 11
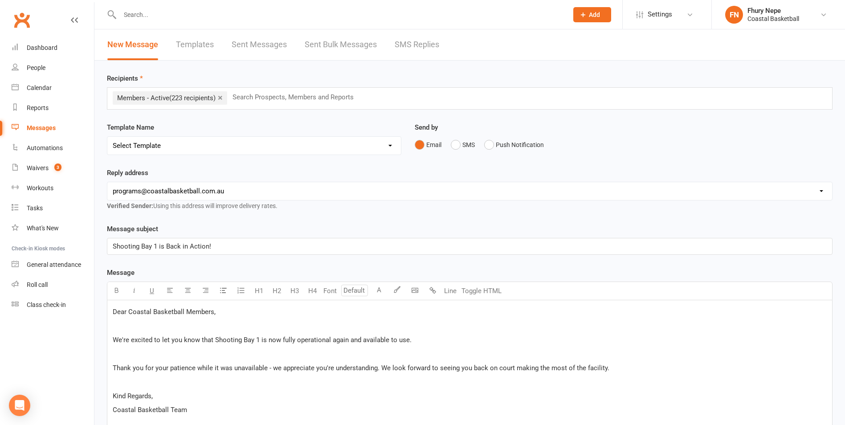
click at [641, 373] on div "Dear Coastal Basketball Members, ﻿ We're excited to let you know that Shooting …" at bounding box center [469, 374] width 725 height 149
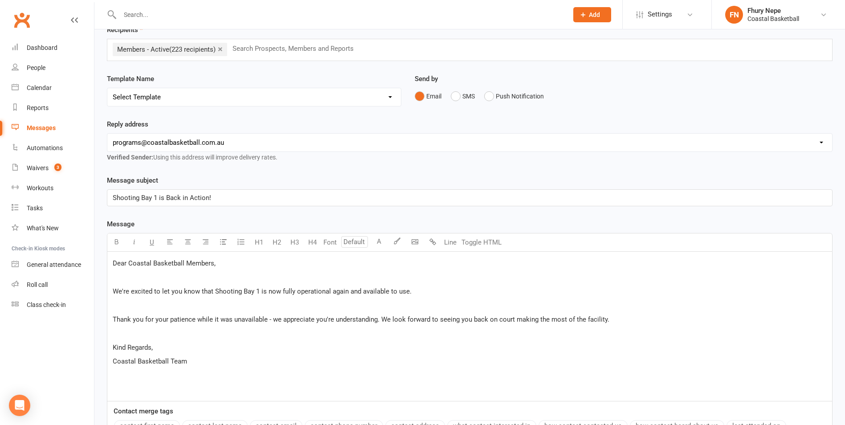
scroll to position [89, 0]
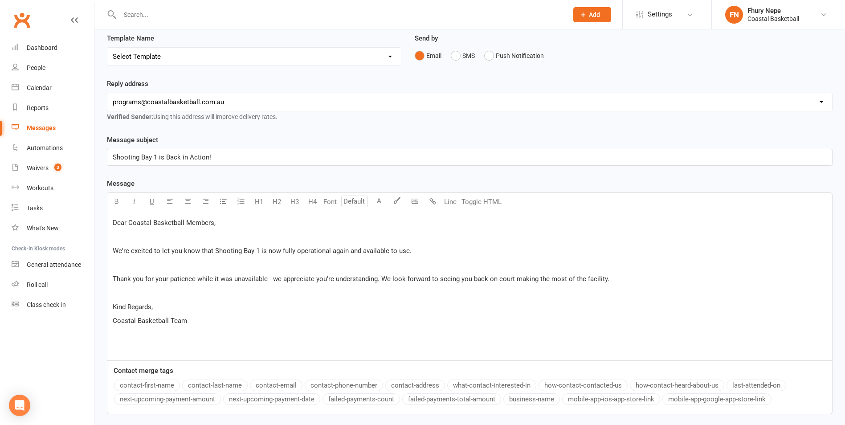
click at [240, 294] on p "﻿" at bounding box center [470, 292] width 714 height 11
click at [113, 321] on span "Coastal Basketball Team" at bounding box center [150, 321] width 74 height 8
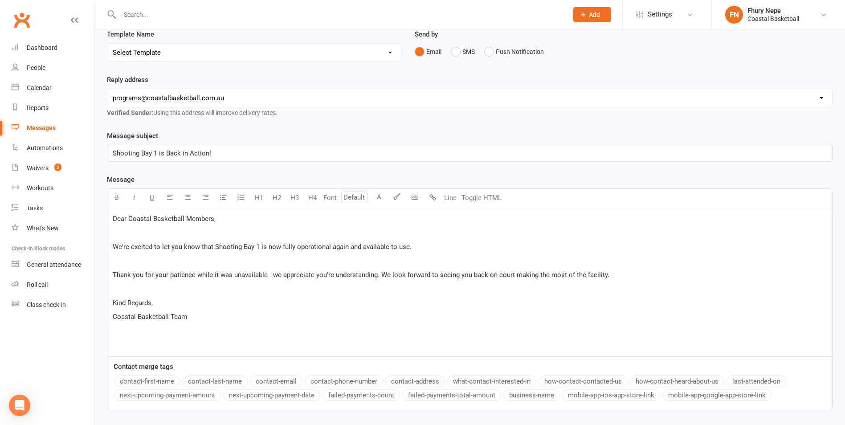
scroll to position [158, 0]
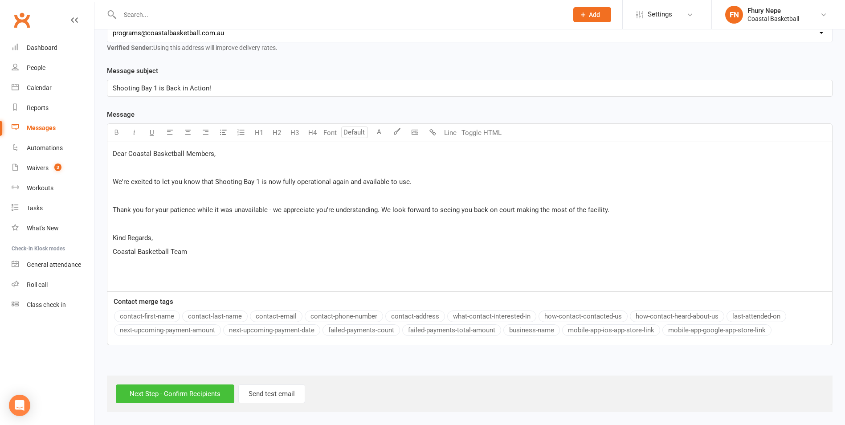
click at [142, 390] on input "Next Step - Confirm Recipients" at bounding box center [175, 393] width 118 height 19
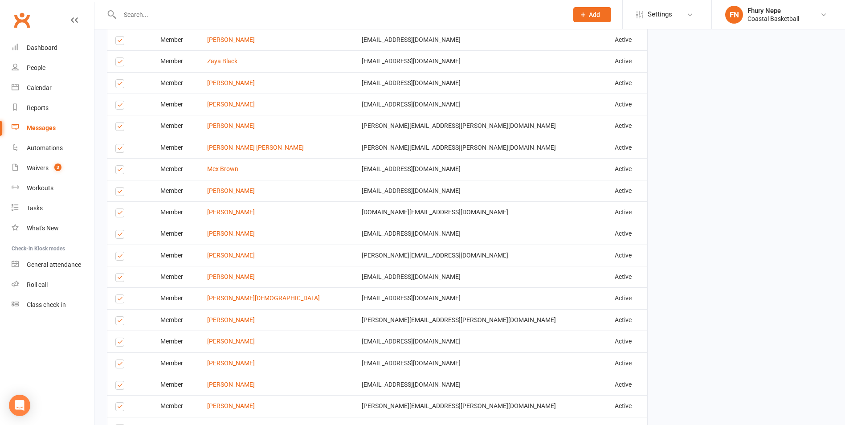
scroll to position [624, 0]
click at [121, 277] on label at bounding box center [121, 277] width 12 height 0
click at [121, 272] on input "checkbox" at bounding box center [118, 272] width 6 height 0
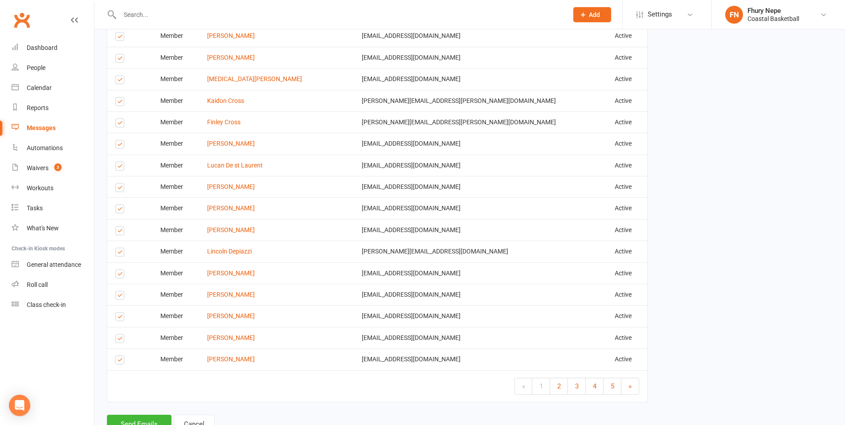
scroll to position [1114, 0]
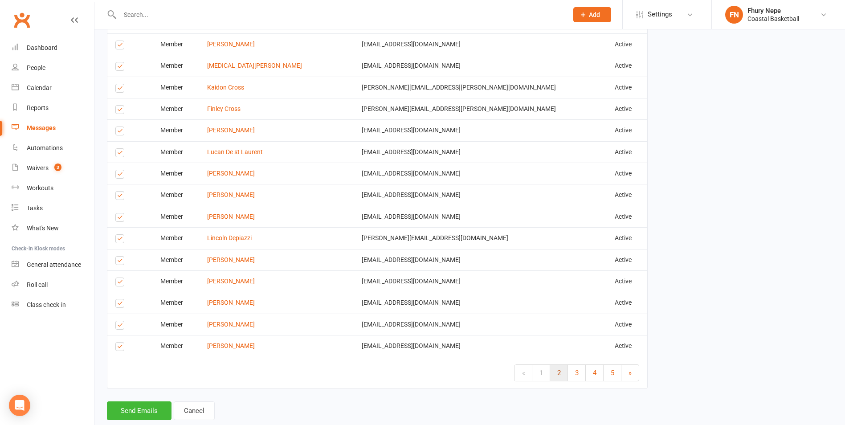
click at [563, 374] on link "2" at bounding box center [559, 373] width 18 height 16
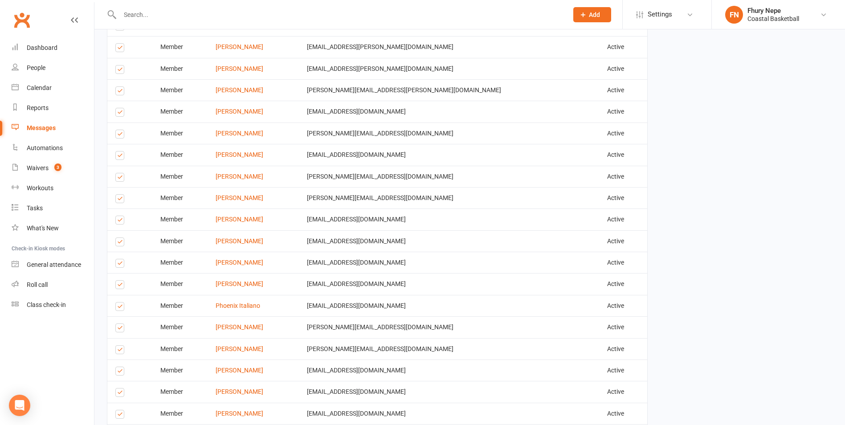
scroll to position [1134, 0]
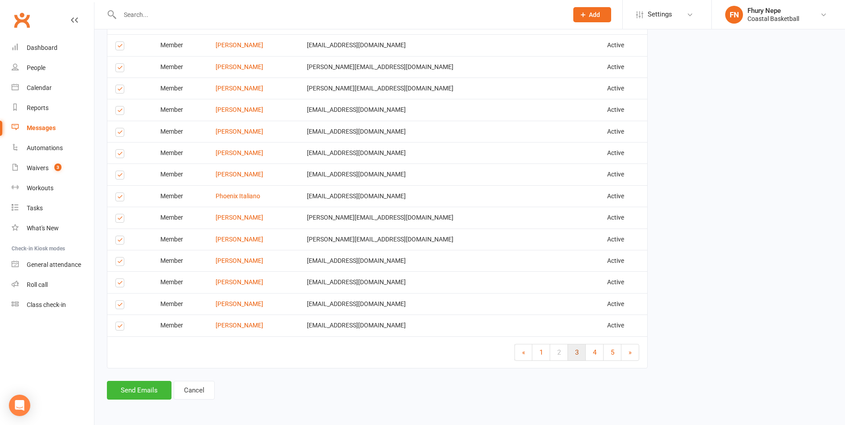
click at [568, 351] on link "3" at bounding box center [577, 352] width 18 height 16
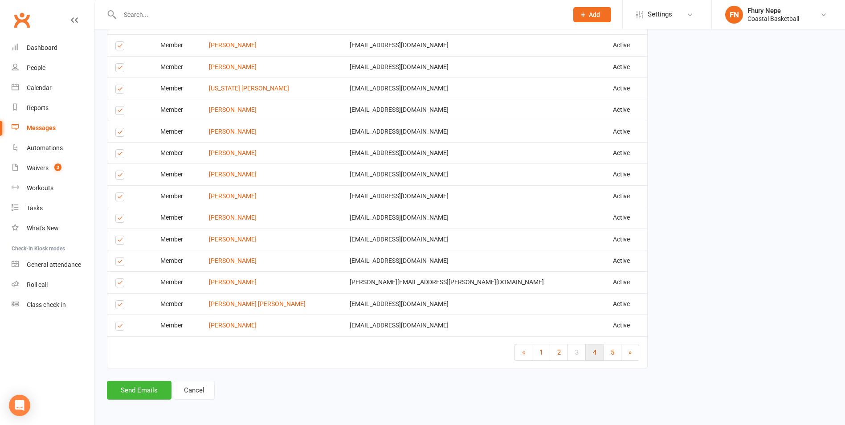
click at [594, 351] on span "4" at bounding box center [595, 352] width 4 height 8
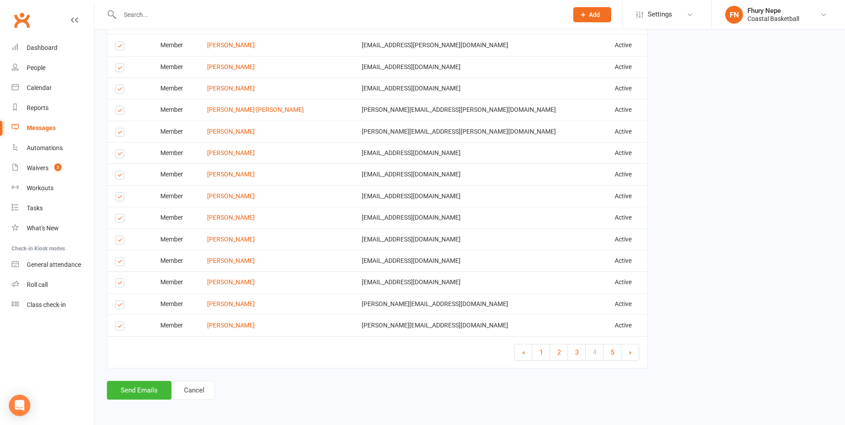
scroll to position [1090, 0]
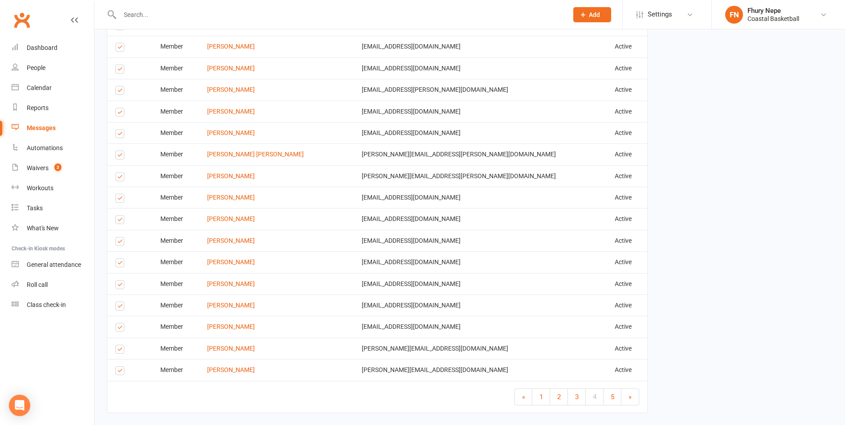
click at [121, 264] on label at bounding box center [121, 264] width 12 height 0
click at [121, 259] on input "checkbox" at bounding box center [118, 259] width 6 height 0
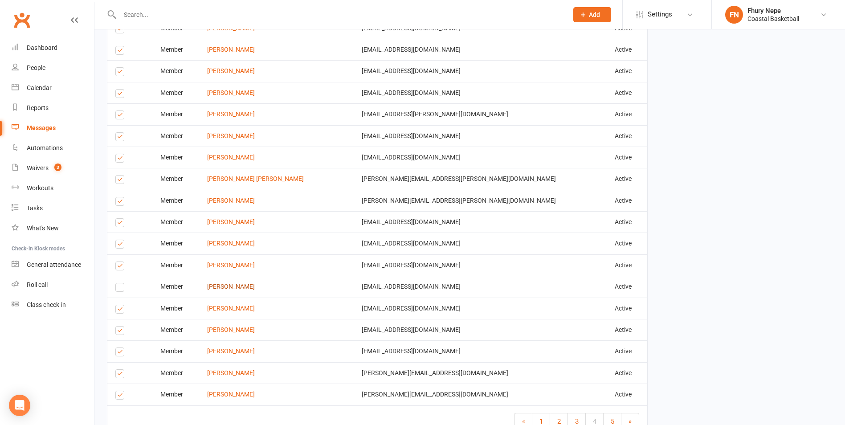
scroll to position [1134, 0]
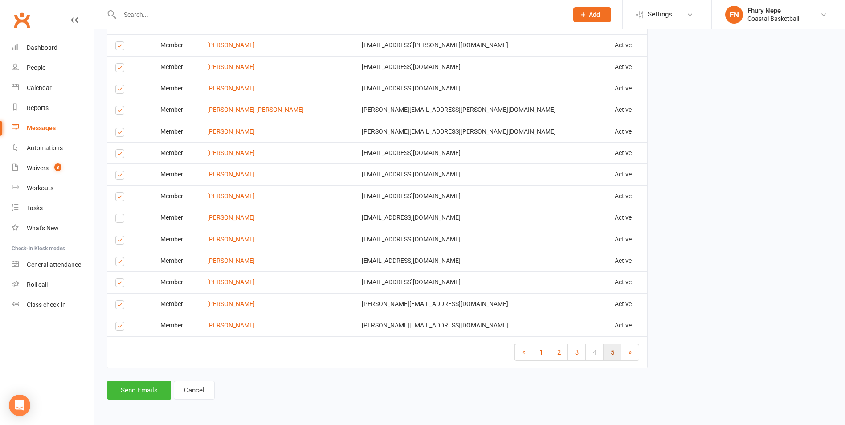
click at [614, 351] on span "5" at bounding box center [613, 352] width 4 height 8
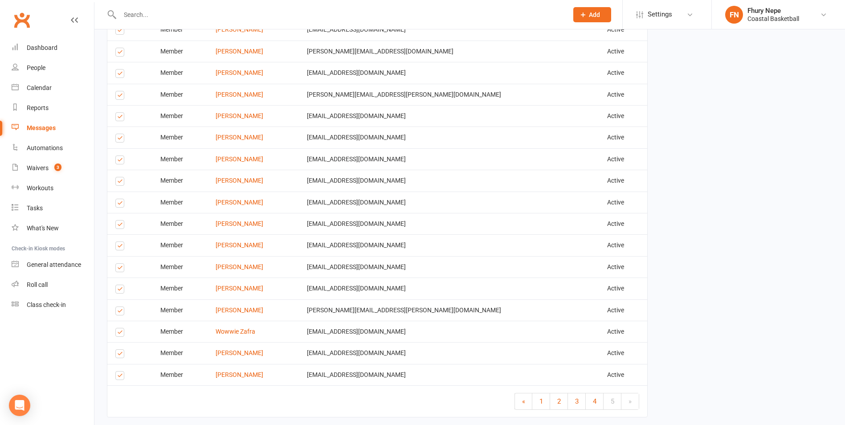
scroll to position [552, 0]
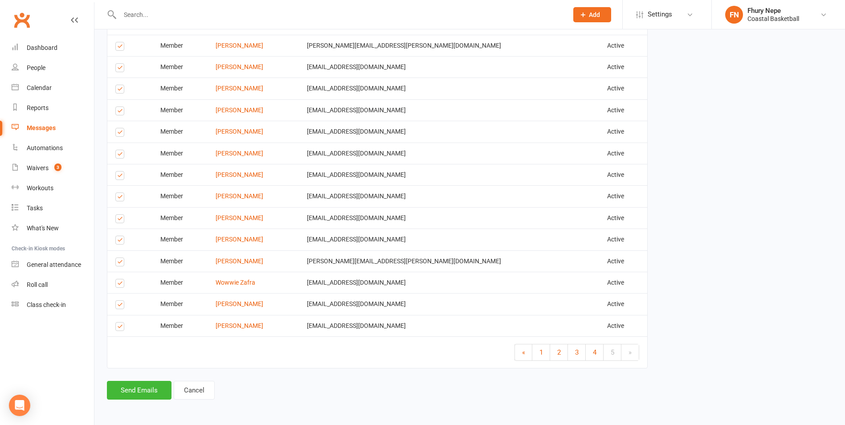
click at [635, 352] on link "»" at bounding box center [629, 352] width 17 height 16
click at [588, 353] on link "4" at bounding box center [595, 352] width 18 height 16
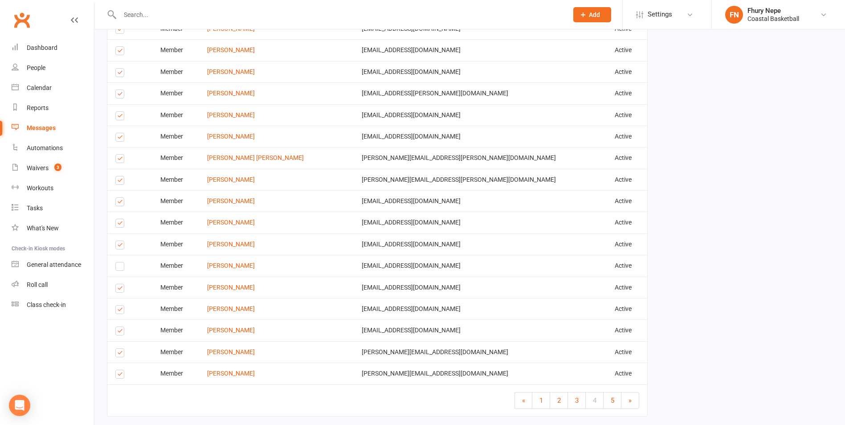
scroll to position [1134, 0]
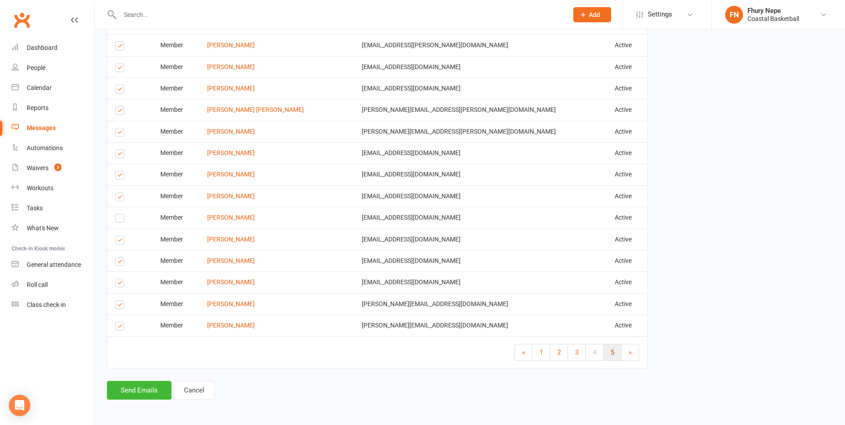
click at [615, 349] on link "5" at bounding box center [613, 352] width 18 height 16
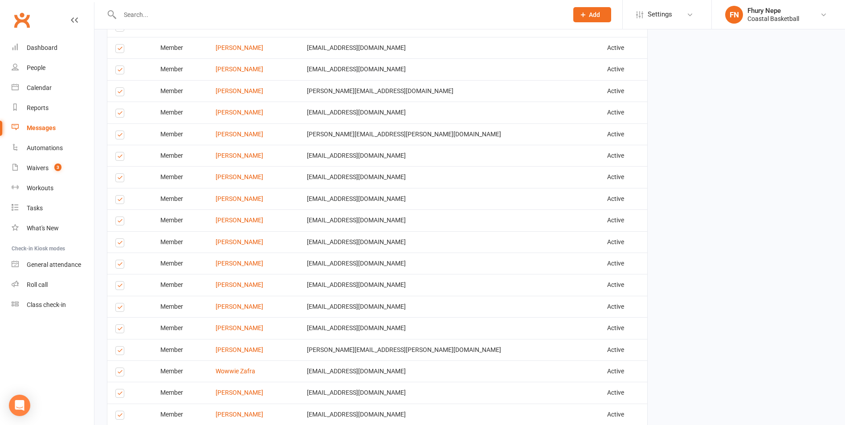
scroll to position [552, 0]
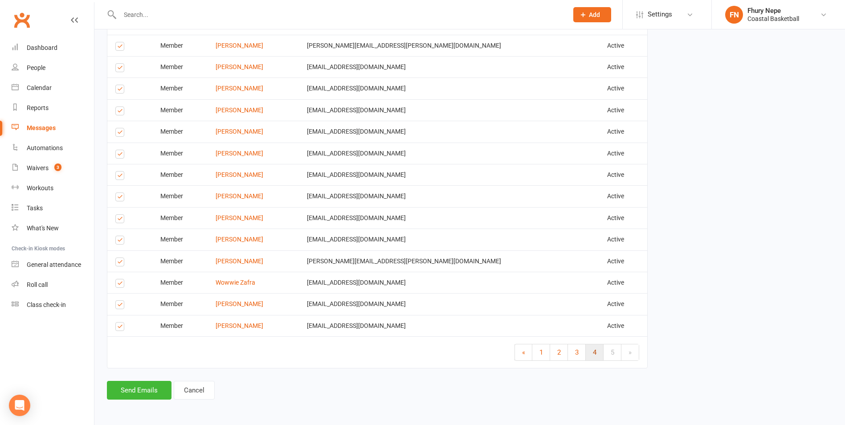
click at [593, 351] on span "4" at bounding box center [595, 352] width 4 height 8
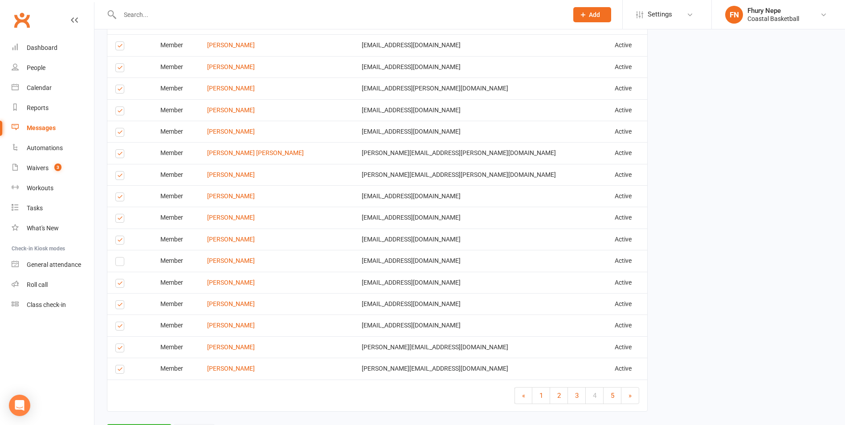
scroll to position [1134, 0]
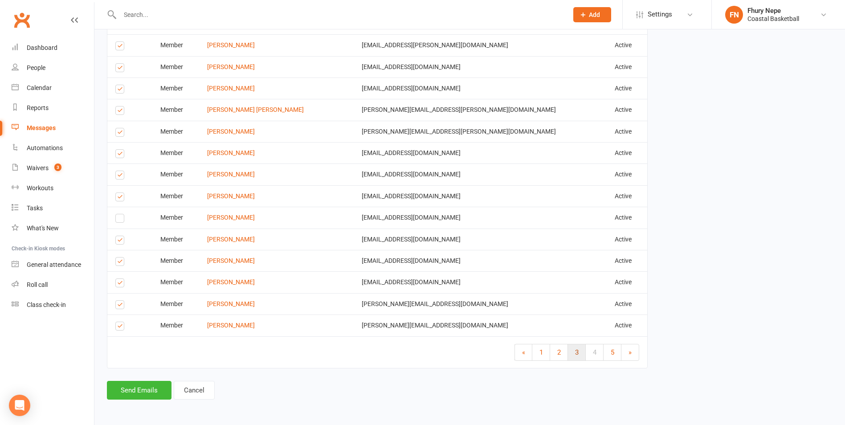
click at [576, 351] on span "3" at bounding box center [577, 352] width 4 height 8
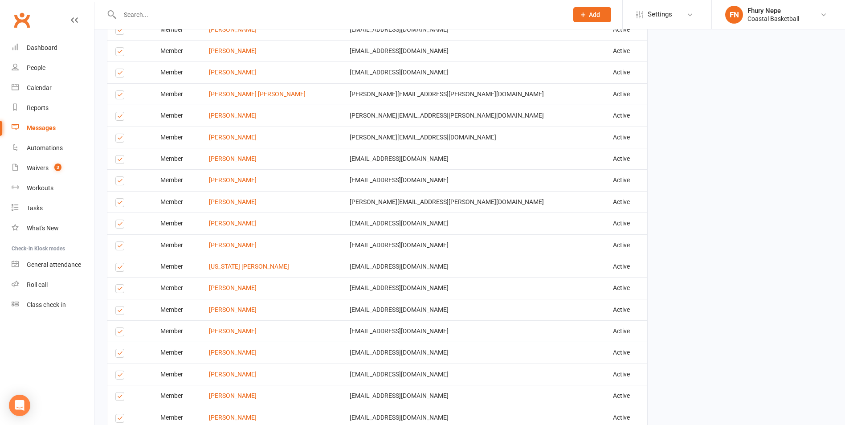
scroll to position [911, 0]
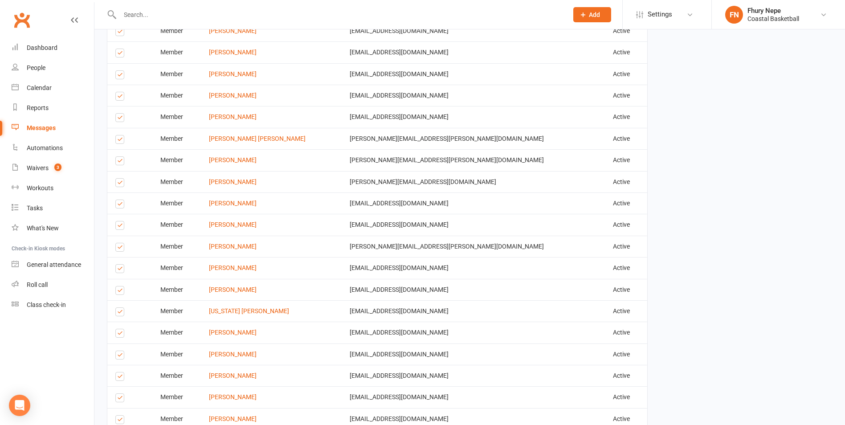
click at [115, 184] on label at bounding box center [121, 184] width 12 height 0
click at [115, 179] on input "checkbox" at bounding box center [118, 179] width 6 height 0
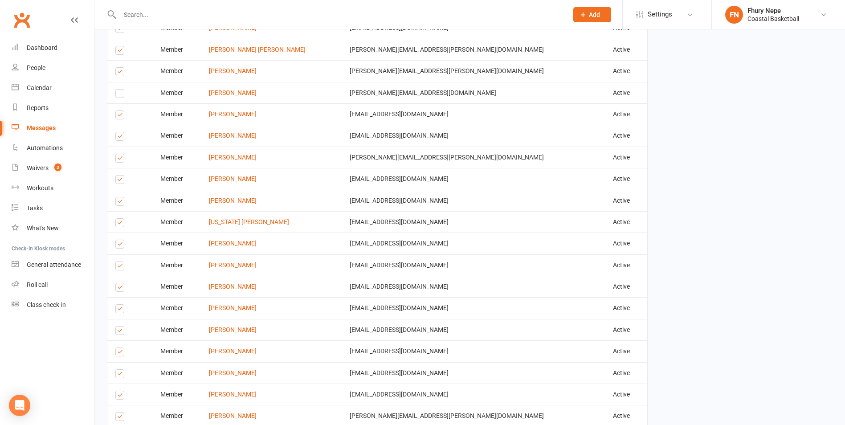
scroll to position [1134, 0]
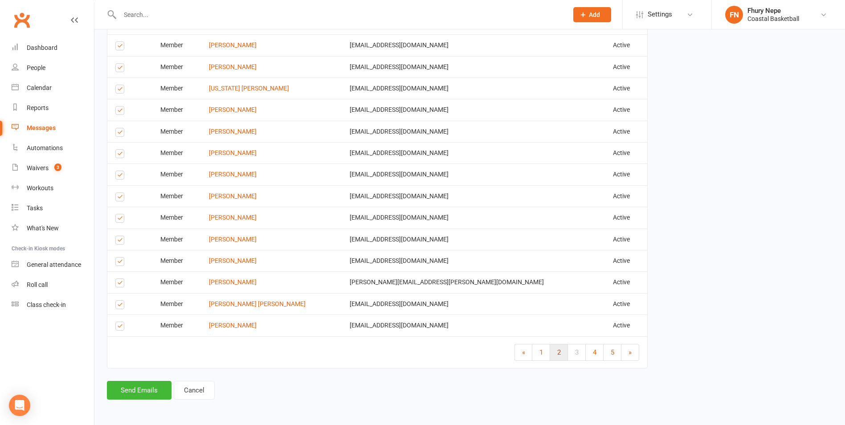
click at [551, 353] on link "2" at bounding box center [559, 352] width 18 height 16
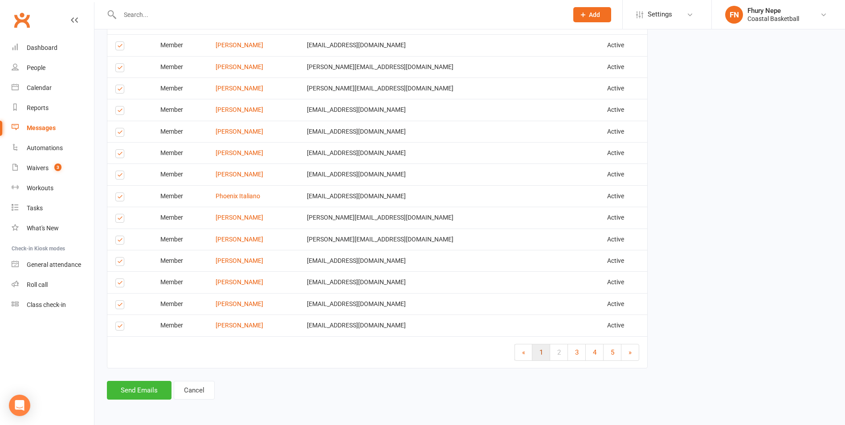
click at [543, 352] on link "1" at bounding box center [541, 352] width 18 height 16
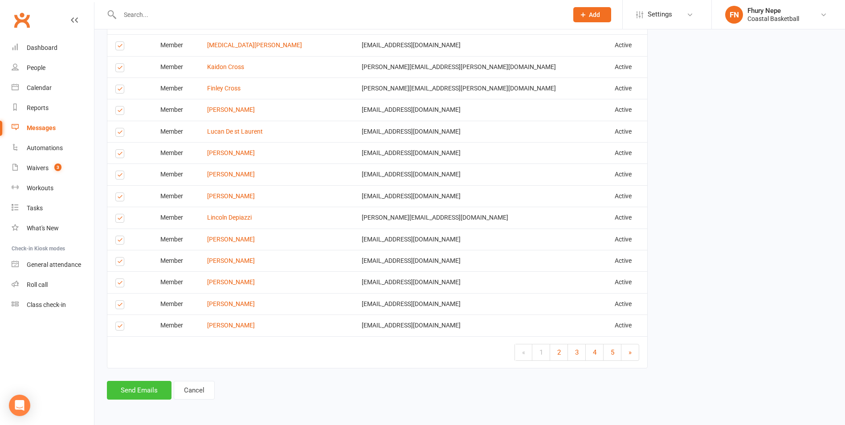
click at [139, 392] on button "Send Emails" at bounding box center [139, 390] width 65 height 19
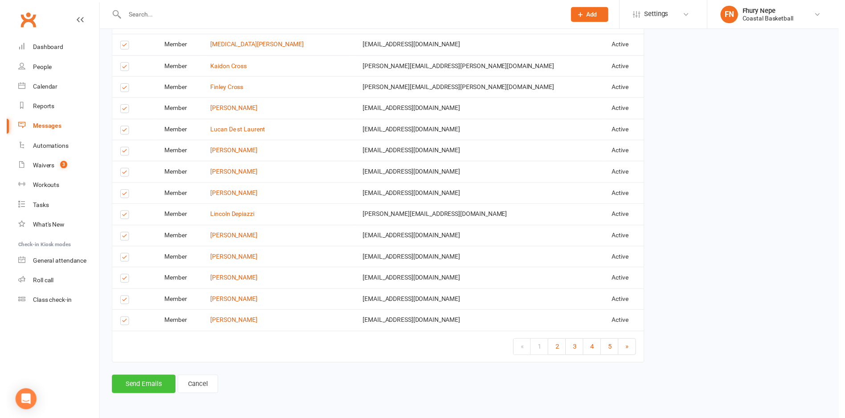
scroll to position [1130, 0]
